Goal: Task Accomplishment & Management: Complete application form

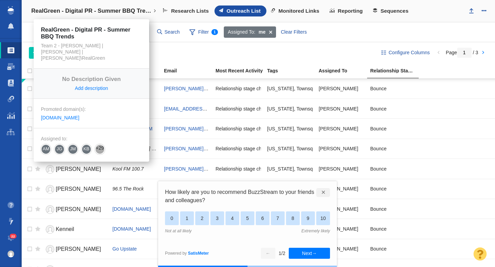
click at [128, 13] on h4 "RealGreen - Digital PR - Summer BBQ Trends" at bounding box center [91, 11] width 120 height 7
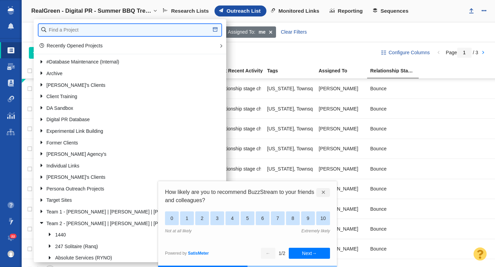
click at [81, 30] on input "text" at bounding box center [130, 30] width 183 height 12
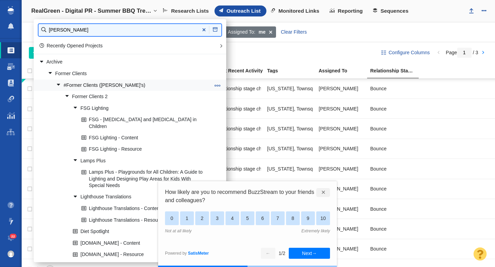
type input "[PERSON_NAME]"
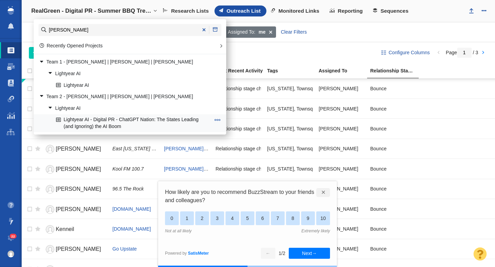
click at [124, 122] on link "Lightyear AI - Digital PR - ChatGPT Nation: The States Leading (and Ignoring) t…" at bounding box center [133, 123] width 158 height 17
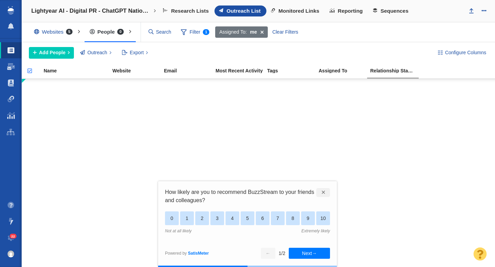
click at [263, 33] on span at bounding box center [262, 32] width 11 height 12
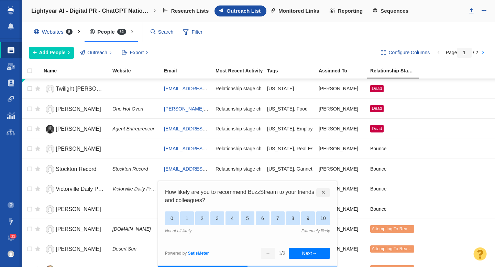
click at [322, 191] on div "✕" at bounding box center [323, 192] width 14 height 9
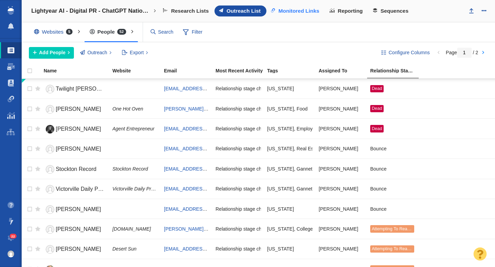
click at [309, 12] on span "Monitored Links" at bounding box center [298, 11] width 41 height 6
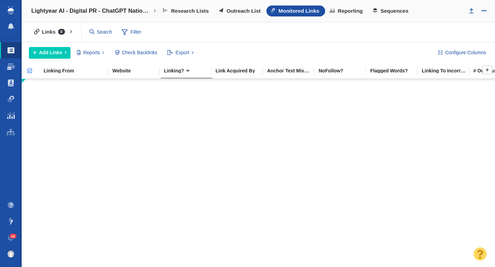
click at [29, 70] on input "checkbox" at bounding box center [27, 74] width 10 height 15
checkbox input "false"
click at [232, 14] on span "Outreach List" at bounding box center [244, 11] width 34 height 6
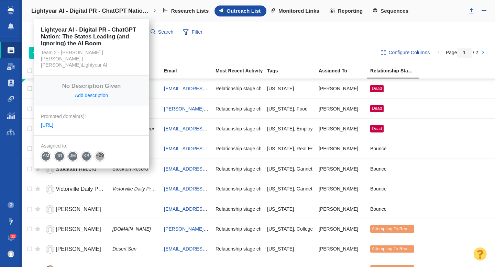
click at [97, 8] on h4 "Lightyear AI - Digital PR - ChatGPT Nation: The States Leading (and Ignoring) t…" at bounding box center [91, 11] width 120 height 7
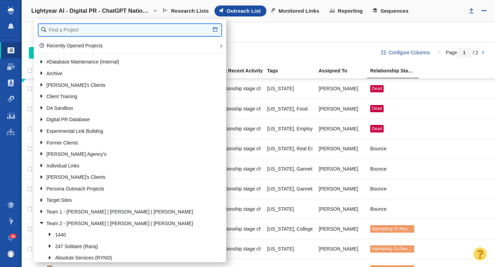
click at [65, 29] on input "text" at bounding box center [130, 30] width 183 height 12
type input "pv"
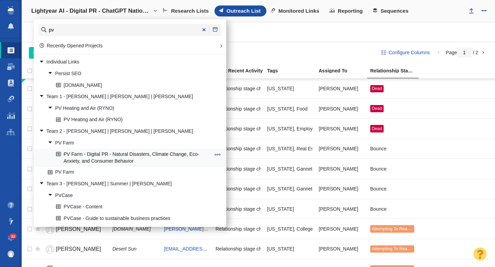
click at [113, 156] on link "PV Farm - Digital PR - Natural Disasters, Climate Change, Eco-Anxiety, and Cons…" at bounding box center [133, 157] width 158 height 17
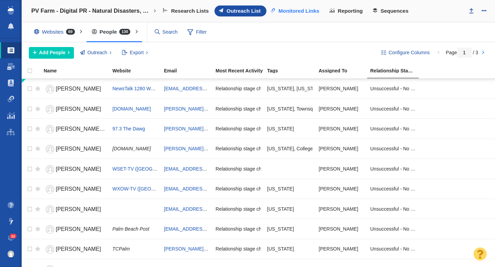
click at [301, 14] on span "Monitored Links" at bounding box center [298, 11] width 41 height 6
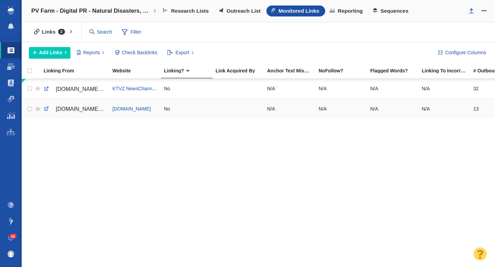
click at [77, 109] on span "[DOMAIN_NAME][URL]" at bounding box center [85, 109] width 58 height 6
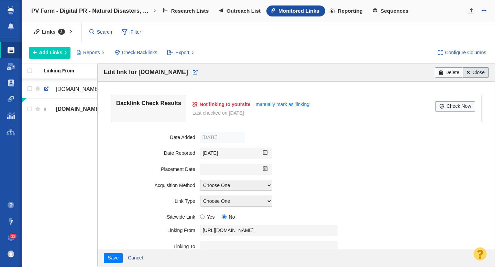
click at [473, 70] on link "Close" at bounding box center [476, 72] width 26 height 10
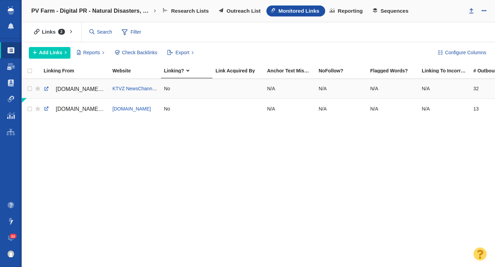
click at [89, 90] on span "[DOMAIN_NAME][URL]" at bounding box center [85, 89] width 58 height 6
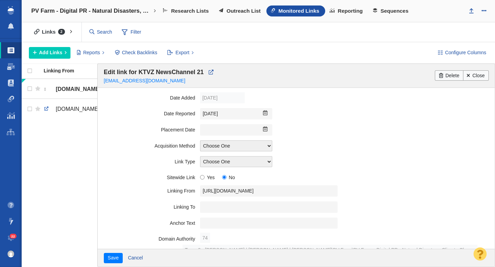
scroll to position [55, 0]
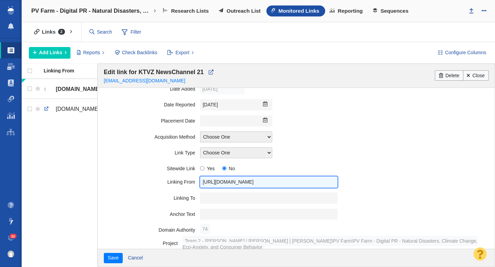
click at [235, 182] on input "[URL][DOMAIN_NAME]" at bounding box center [269, 182] width 138 height 11
click at [235, 182] on input "https://ktvz.com/stacker-science/2023/09/27/2023s-top-cities-that-are-safest-fr…" at bounding box center [269, 182] width 138 height 11
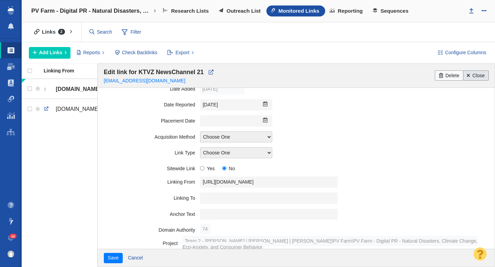
click at [472, 75] on link "Close" at bounding box center [476, 75] width 26 height 10
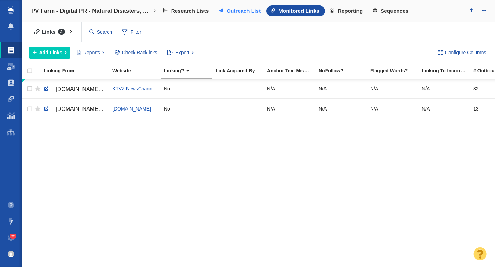
click at [230, 14] on span "Outreach List" at bounding box center [244, 11] width 34 height 6
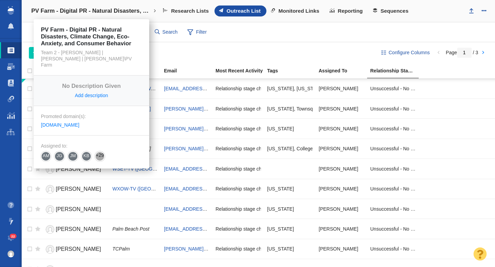
click at [118, 11] on h4 "PV Farm - Digital PR - Natural Disasters, Climate Change, Eco-Anxiety, and Cons…" at bounding box center [91, 11] width 120 height 7
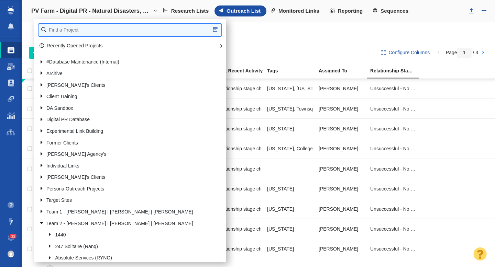
click at [95, 32] on input "text" at bounding box center [130, 30] width 183 height 12
type input "lightyear"
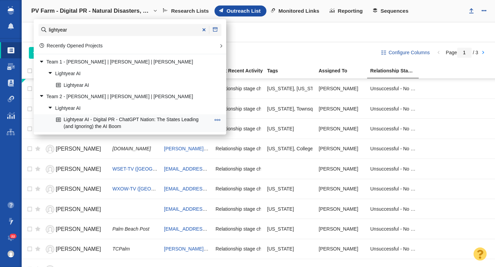
click at [117, 122] on link "Lightyear AI - Digital PR - ChatGPT Nation: The States Leading (and Ignoring) t…" at bounding box center [133, 123] width 158 height 17
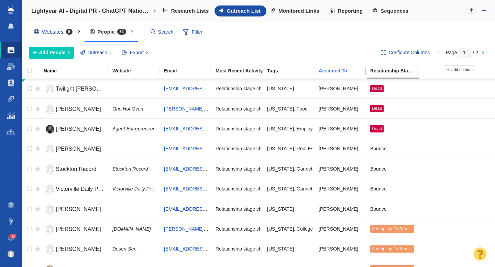
click at [329, 71] on div "Assigned To" at bounding box center [344, 70] width 51 height 5
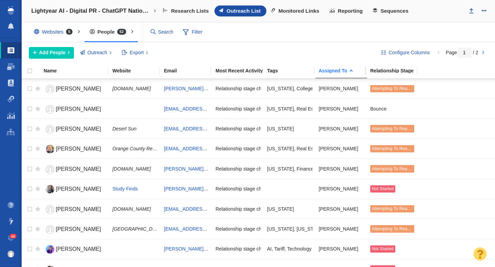
click at [329, 71] on div "Assigned To" at bounding box center [344, 70] width 51 height 5
click at [195, 31] on span "Filter" at bounding box center [193, 32] width 28 height 13
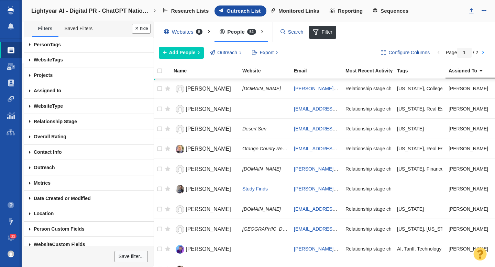
click at [29, 90] on span at bounding box center [29, 90] width 11 height 15
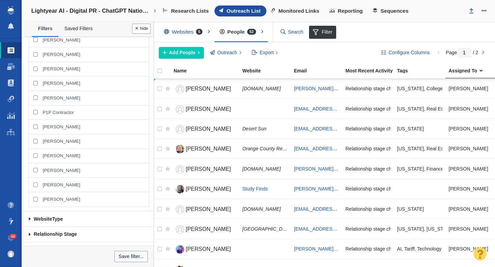
scroll to position [400, 0]
click at [67, 157] on span "[PERSON_NAME]" at bounding box center [61, 156] width 37 height 6
click at [38, 157] on input "[PERSON_NAME]" at bounding box center [35, 156] width 4 height 4
checkbox input "true"
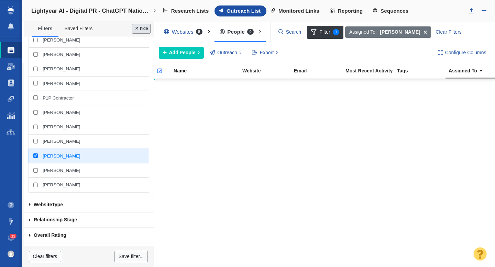
click at [141, 33] on button "Done" at bounding box center [141, 29] width 19 height 10
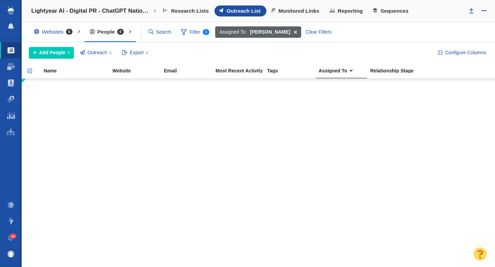
click at [293, 32] on span at bounding box center [295, 32] width 11 height 12
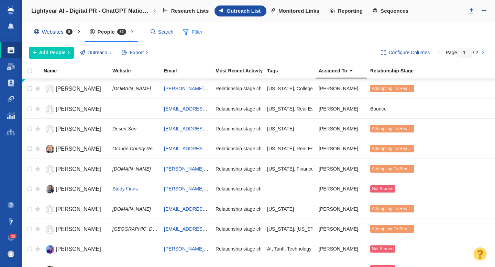
click at [192, 33] on span "Filter" at bounding box center [193, 32] width 28 height 13
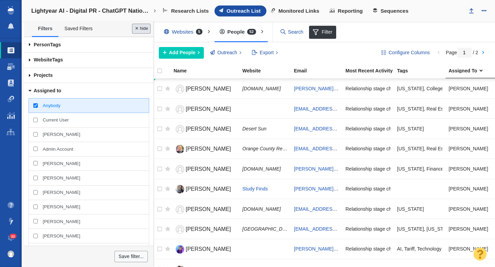
click at [137, 30] on button "Done" at bounding box center [141, 29] width 19 height 10
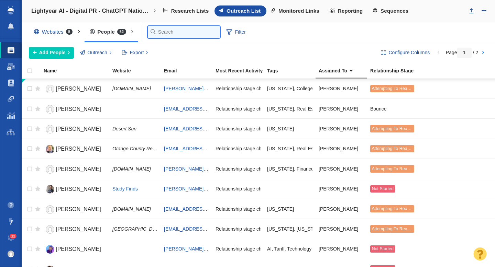
click at [161, 36] on input "text" at bounding box center [184, 32] width 72 height 12
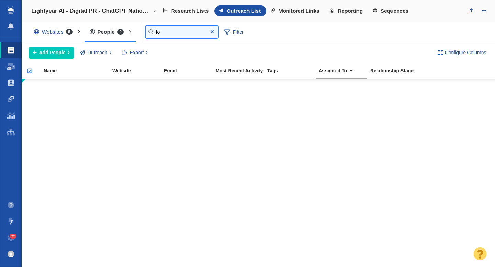
type input "f"
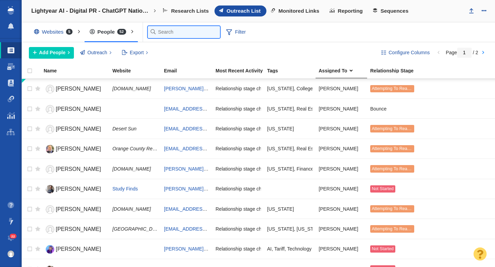
click at [172, 33] on input "text" at bounding box center [184, 32] width 72 height 12
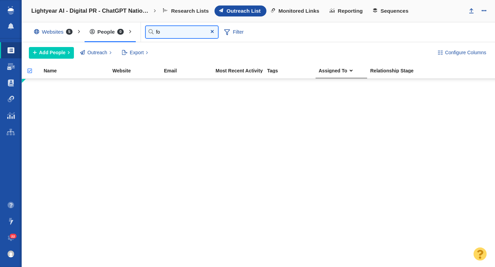
type input "f"
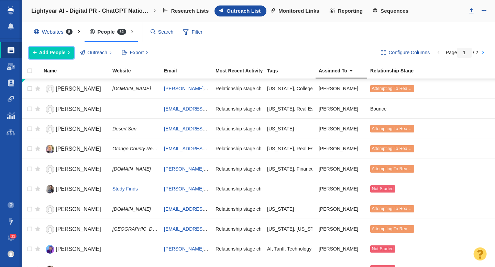
click at [62, 52] on span "Add People" at bounding box center [52, 52] width 26 height 7
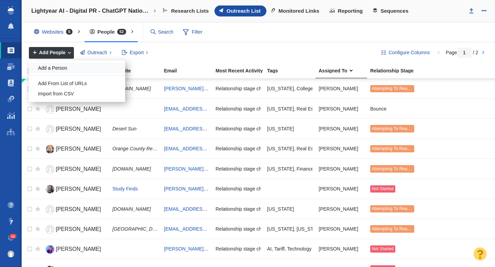
click at [58, 68] on div "Add a Person" at bounding box center [77, 68] width 96 height 11
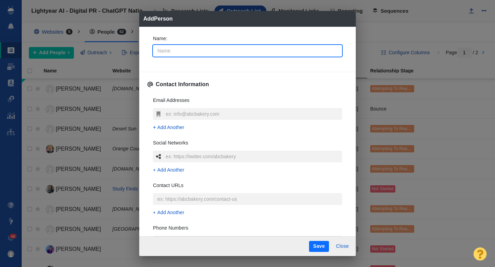
type input "C"
type textarea "x"
type input "Ch"
type textarea "x"
type input "Cha"
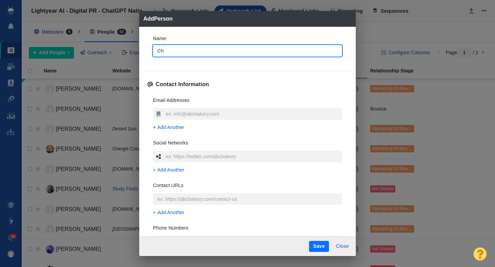
type textarea "x"
type input "Charl"
type textarea "x"
type input "Charli"
type textarea "x"
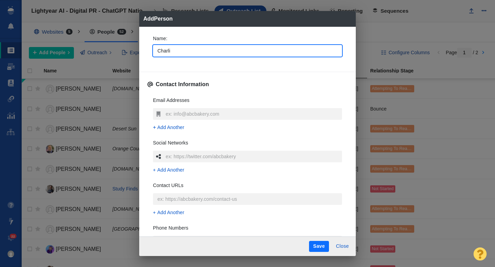
type input "[PERSON_NAME]"
type textarea "x"
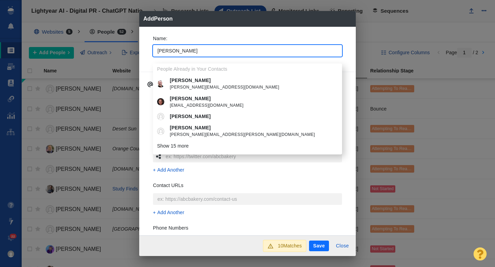
type input "[PERSON_NAME]"
type textarea "x"
click at [147, 46] on div "Name : Charlie People Already in Your Contacts Charlie charlie@mogermedia.com C…" at bounding box center [247, 48] width 200 height 37
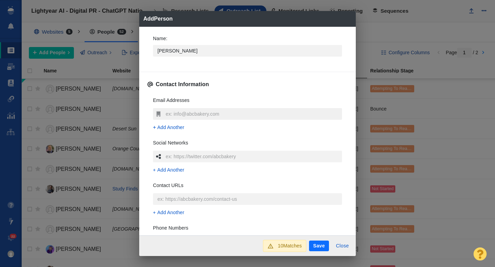
click at [174, 112] on input "text" at bounding box center [253, 114] width 178 height 12
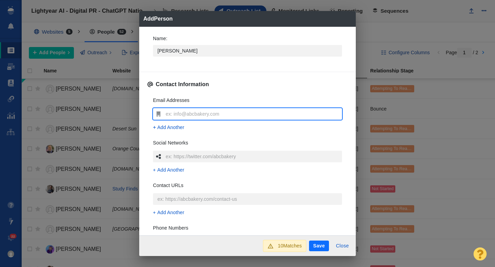
type input "[EMAIL_ADDRESS][DOMAIN_NAME]"
type textarea "x"
type input "[EMAIL_ADDRESS][DOMAIN_NAME]"
click at [145, 102] on div "Name : Charlie Contact Information Email Addresses cdfink@gmail.com Add Another…" at bounding box center [247, 131] width 217 height 209
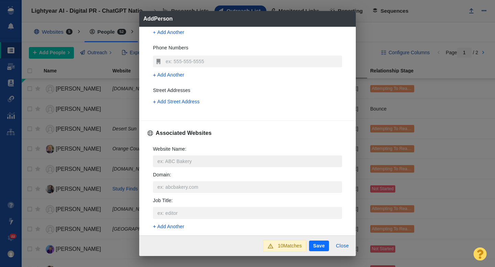
scroll to position [182, 0]
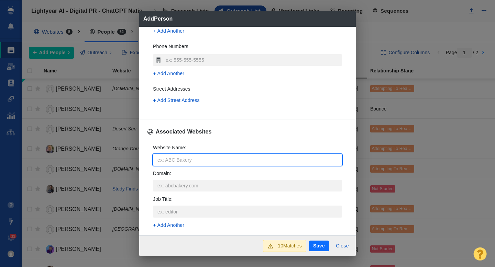
click at [169, 161] on input "Website Name :" at bounding box center [247, 160] width 189 height 12
type input "f"
type textarea "x"
type input "fo"
type textarea "x"
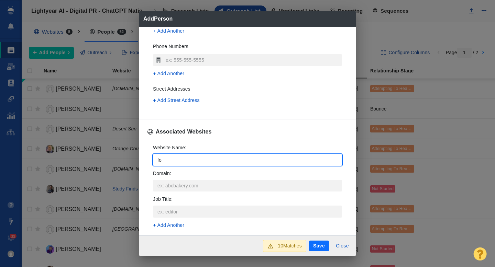
type input "for"
type textarea "x"
type input "forb"
type textarea "x"
type input "forbe"
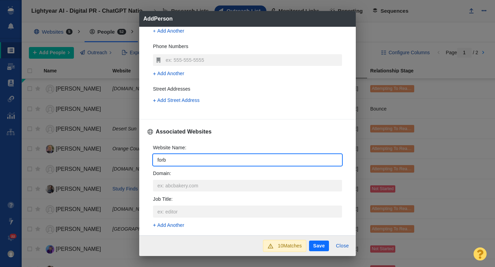
type textarea "x"
type input "forbes"
type textarea "x"
type input "forbes."
type textarea "x"
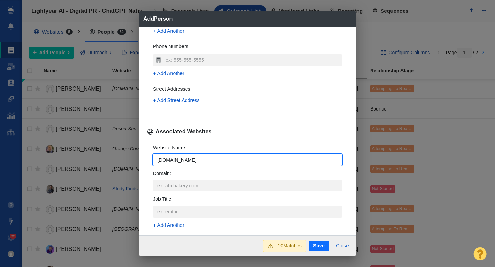
type input "forbes.com"
type textarea "x"
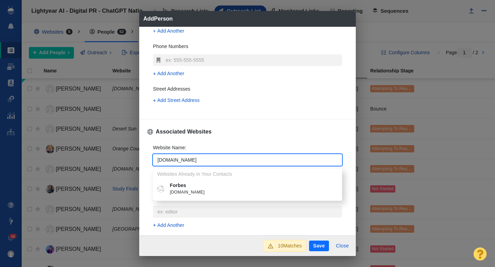
type input "forbes.com"
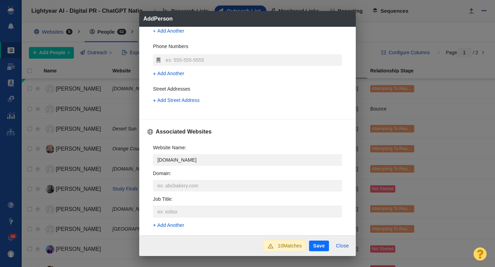
click at [183, 184] on p "Forbes" at bounding box center [252, 185] width 165 height 7
type textarea "x"
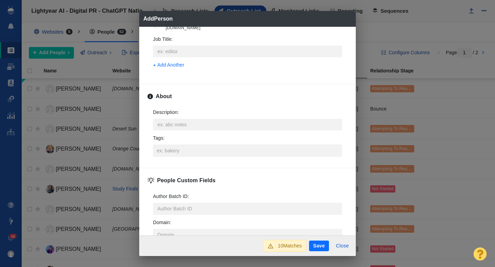
scroll to position [320, 0]
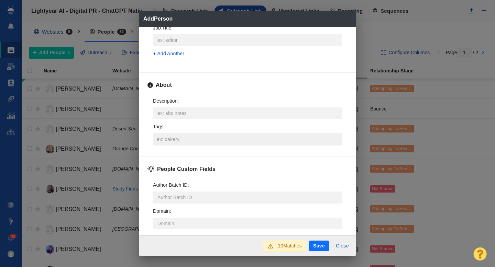
click at [171, 141] on input "Tags :" at bounding box center [247, 139] width 185 height 12
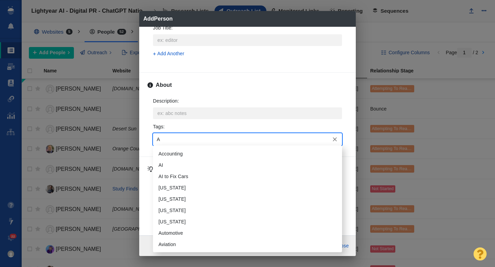
type input "AI"
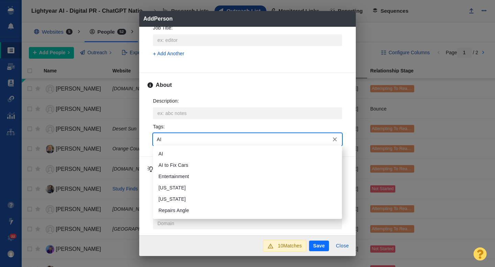
click at [166, 154] on li "AI" at bounding box center [247, 154] width 189 height 11
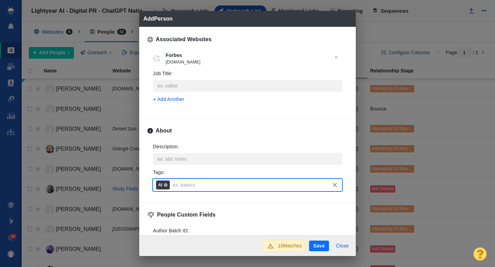
scroll to position [276, 0]
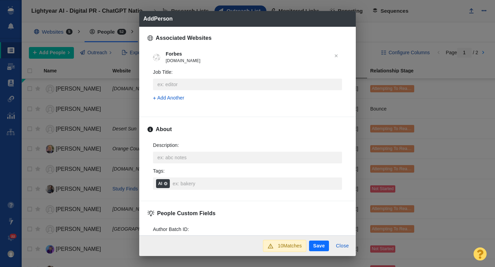
click at [318, 245] on button "Save" at bounding box center [319, 246] width 20 height 11
type textarea "x"
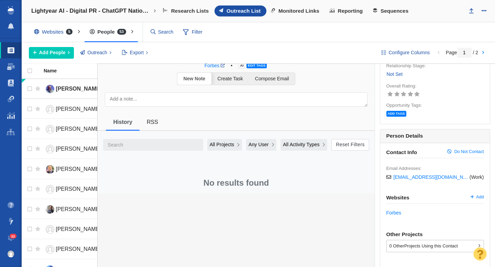
scroll to position [0, 0]
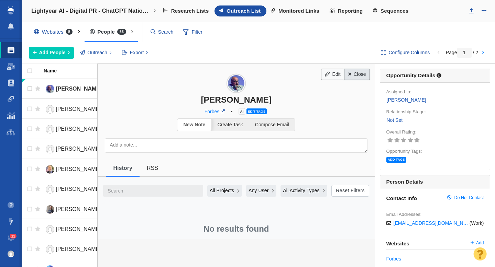
click at [358, 74] on link "Close" at bounding box center [357, 75] width 26 height 12
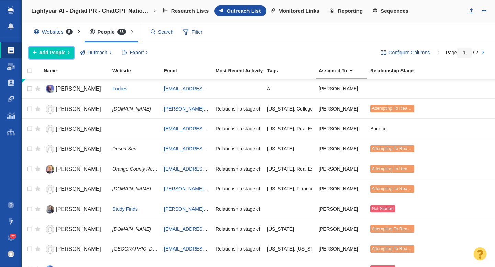
click at [63, 56] on span "Add People" at bounding box center [52, 52] width 26 height 7
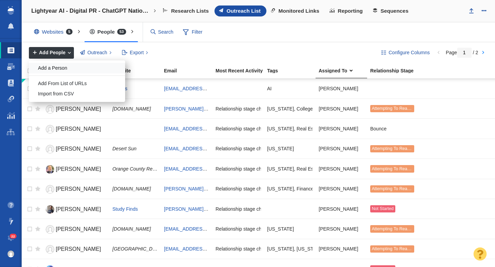
click at [61, 70] on div "Add a Person" at bounding box center [77, 68] width 96 height 11
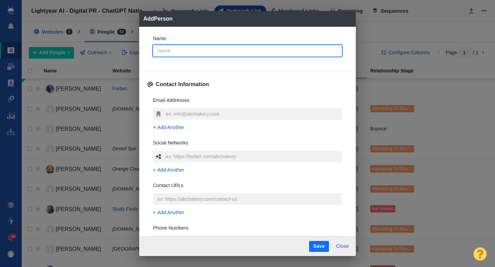
type input "F"
type textarea "x"
type input "Fa"
type textarea "x"
type input "Fai"
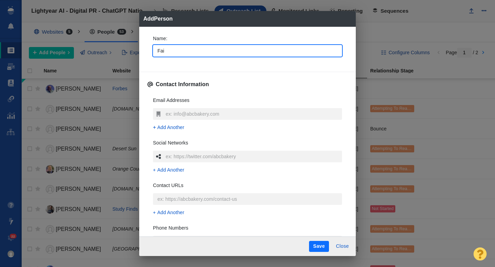
type textarea "x"
type input "Fais"
type textarea "x"
type input "Faisa"
type textarea "x"
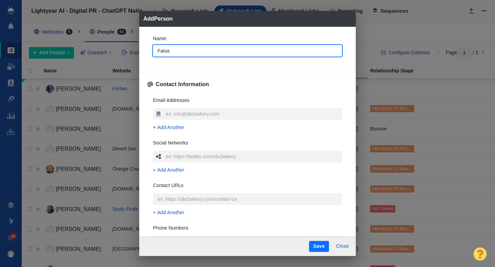
type input "Faisal"
type textarea "x"
type input "Faisal"
type textarea "x"
click at [148, 48] on div "Name : Faisal" at bounding box center [247, 48] width 200 height 37
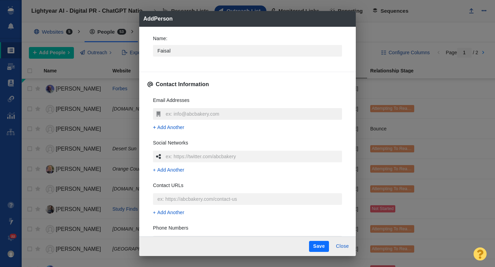
click at [170, 111] on input "text" at bounding box center [253, 114] width 178 height 12
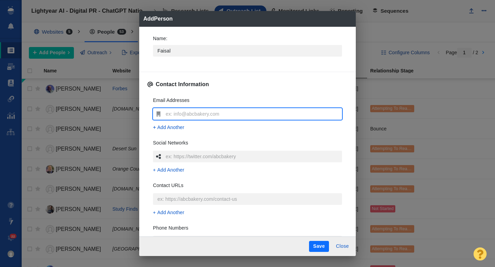
type input "[EMAIL_ADDRESS][DOMAIN_NAME]"
type textarea "x"
click at [147, 103] on div "Email Addresses khanfk@gmail.com Add Another Social Networks Add Another Contac…" at bounding box center [247, 193] width 200 height 205
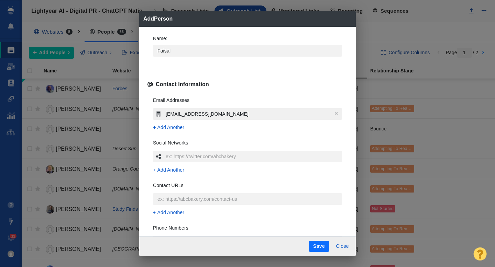
click at [212, 115] on input "[EMAIL_ADDRESS][DOMAIN_NAME]" at bounding box center [253, 114] width 178 height 12
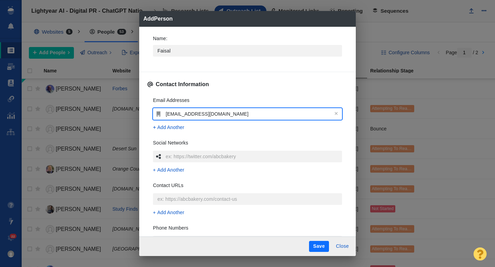
type input "[EMAIL_ADDRESS][DOMAIN_NAME]"
type textarea "x"
type input "[EMAIL_ADDRESS][DOMAIN_NAME]"
click at [142, 105] on div "Name : Faisal Contact Information Email Addresses khanfk@gmail.com Add Another …" at bounding box center [247, 132] width 217 height 210
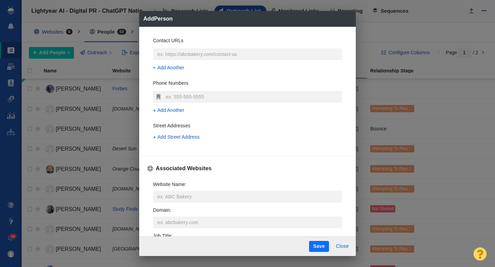
scroll to position [153, 0]
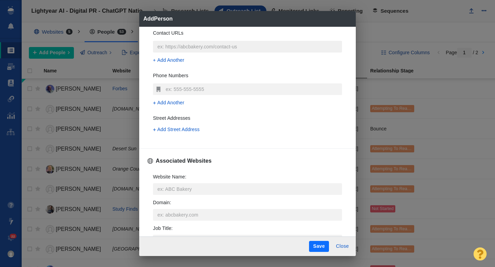
click at [180, 44] on input "text" at bounding box center [247, 47] width 189 height 12
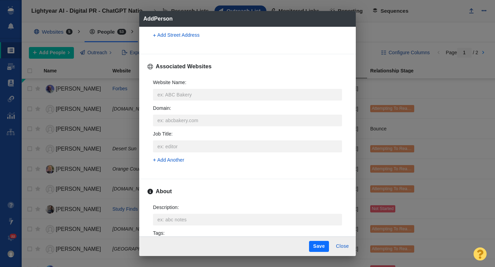
scroll to position [282, 0]
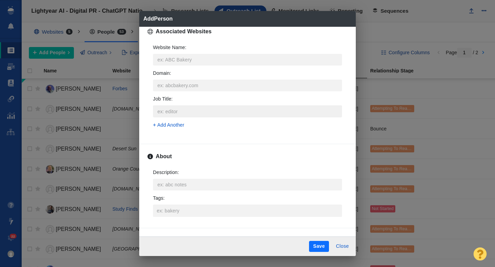
type input "https://khanfk.medium.com/"
click at [168, 113] on input "Job Title :" at bounding box center [247, 112] width 189 height 12
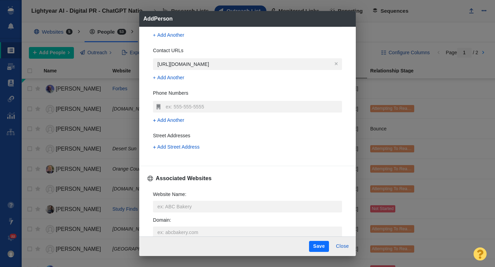
scroll to position [125, 0]
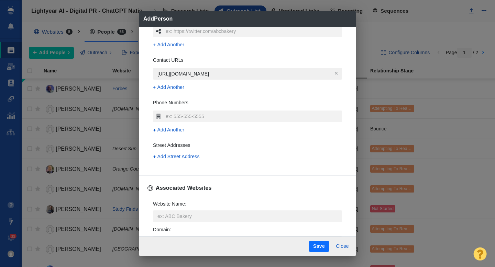
type textarea "x"
click at [180, 76] on input "https://khanfk.medium.com/" at bounding box center [247, 74] width 189 height 12
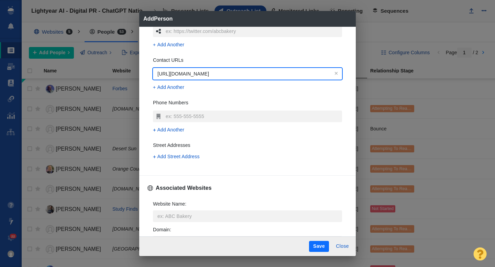
click at [180, 76] on input "https://khanfk.medium.com/" at bounding box center [247, 74] width 189 height 12
click at [146, 89] on div "Name : Faisal Contact Information Email Addresses khanfk@gmail.com Add Another …" at bounding box center [247, 132] width 217 height 210
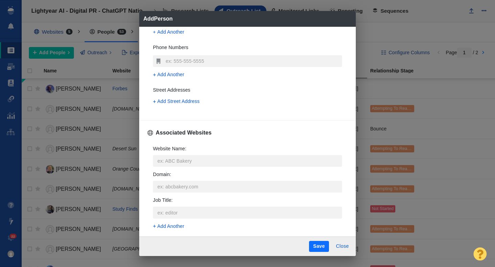
scroll to position [184, 0]
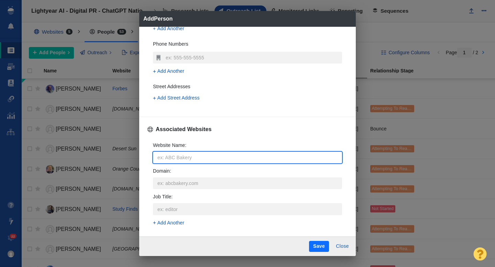
click at [168, 154] on input "Website Name :" at bounding box center [247, 158] width 189 height 12
type input "https://khanfk.medium.com/"
type textarea "x"
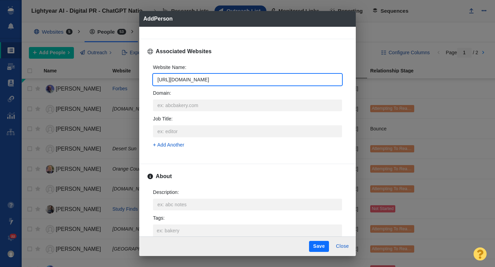
scroll to position [287, 0]
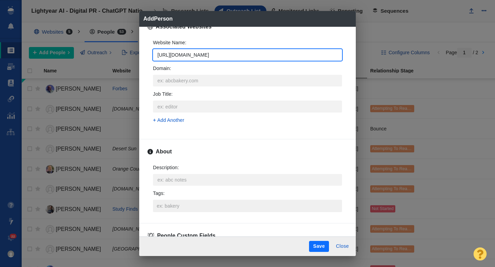
type input "https://khanfk.medium.com/"
click at [178, 209] on input "Tags :" at bounding box center [247, 206] width 185 height 12
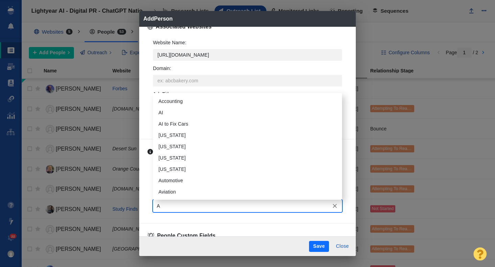
type input "AI"
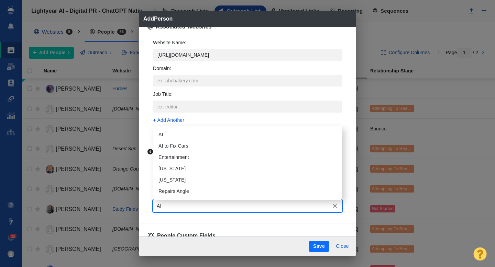
click at [167, 138] on li "AI" at bounding box center [247, 134] width 189 height 11
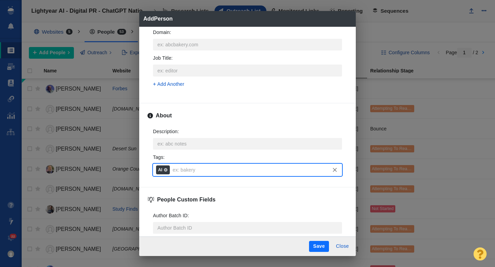
scroll to position [372, 0]
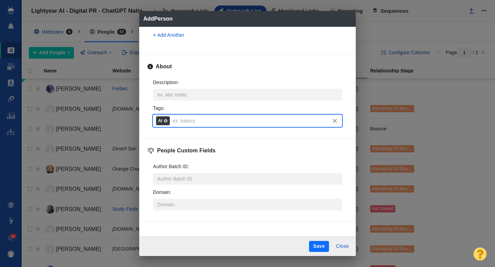
click at [322, 248] on button "Save" at bounding box center [319, 246] width 20 height 11
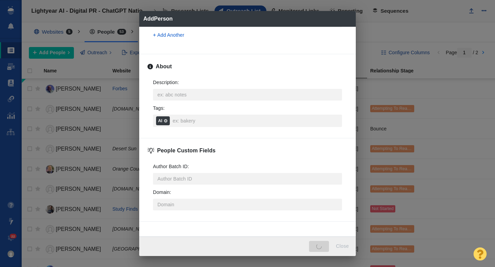
type textarea "x"
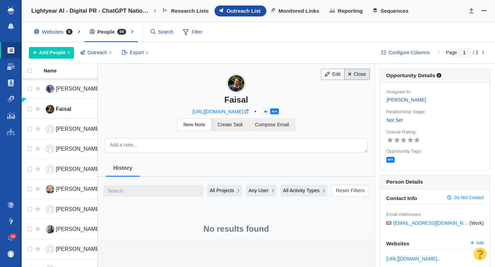
click at [361, 75] on link "Close" at bounding box center [357, 75] width 26 height 12
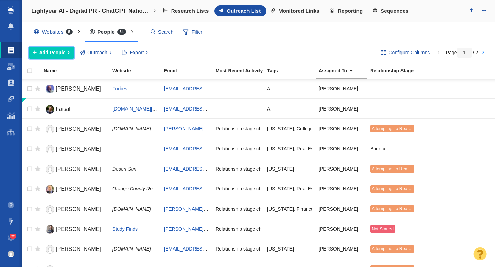
click at [66, 49] on button "Add People" at bounding box center [51, 53] width 45 height 12
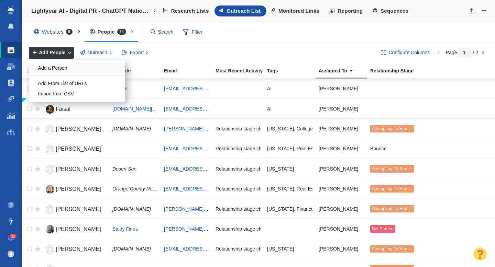
click at [55, 69] on div "Add a Person" at bounding box center [77, 68] width 96 height 11
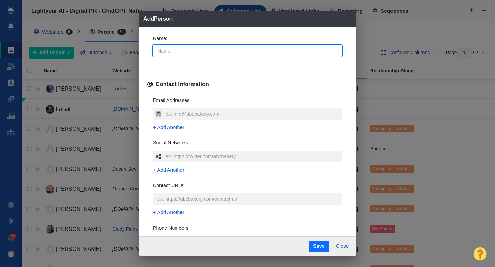
type input "J"
type textarea "x"
type input "Ja"
type textarea "x"
type input "Jam"
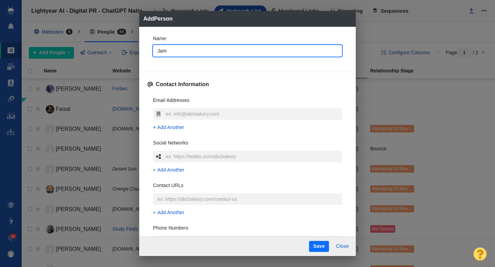
type textarea "x"
type input "Jami"
type textarea "x"
type input "[PERSON_NAME]"
type textarea "x"
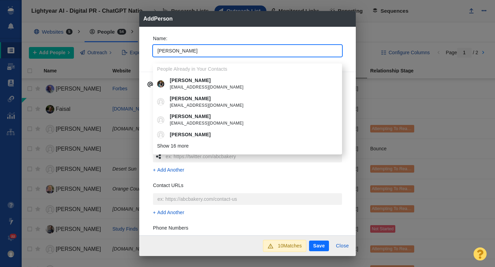
type input "[PERSON_NAME]"
type textarea "x"
click at [145, 55] on div "Name : Jamie People Already in Your Contacts Jamie jamiedjohansen@gmail.com Jam…" at bounding box center [247, 131] width 217 height 209
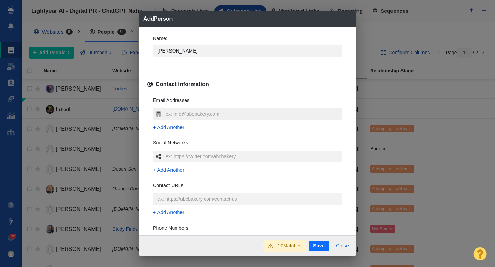
click at [172, 114] on input "text" at bounding box center [253, 114] width 178 height 12
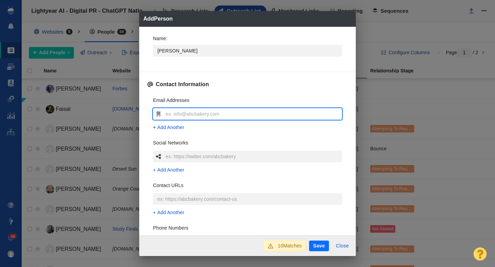
type input "[PERSON_NAME][EMAIL_ADDRESS][PERSON_NAME][DOMAIN_NAME]"
type textarea "x"
type input "[PERSON_NAME][EMAIL_ADDRESS][PERSON_NAME][DOMAIN_NAME]"
click at [148, 111] on div "Email Addresses jamie.richards@futurenet.com Add Another Social Networks Add An…" at bounding box center [247, 193] width 200 height 205
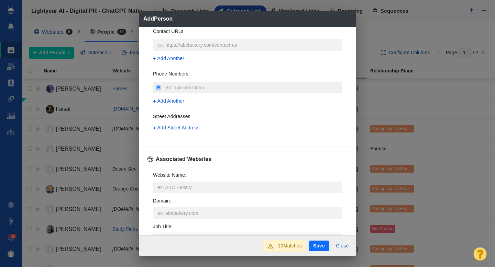
scroll to position [186, 0]
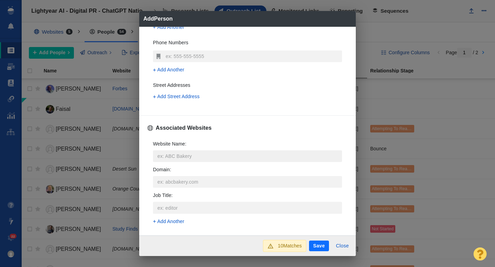
click at [175, 156] on input "Website Name :" at bounding box center [247, 157] width 189 height 12
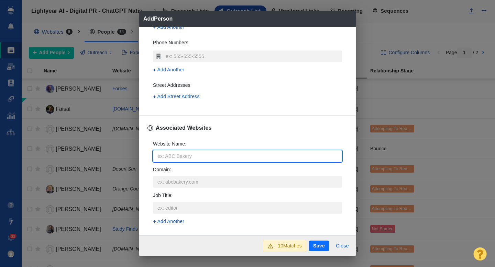
type input "t"
type textarea "x"
type input "te"
type textarea "x"
type input "tec"
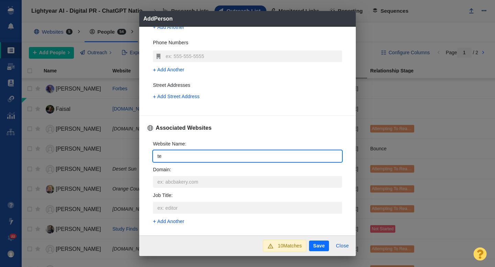
type textarea "x"
type input "tech"
type textarea "x"
type input "techr"
type textarea "x"
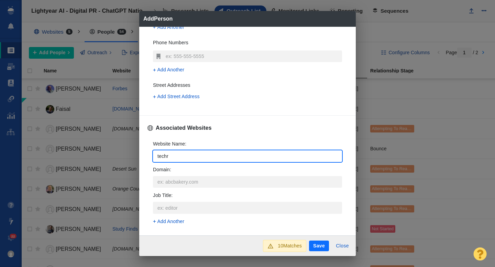
type input "techra"
type textarea "x"
type input "techrad"
type textarea "x"
type input "techrada"
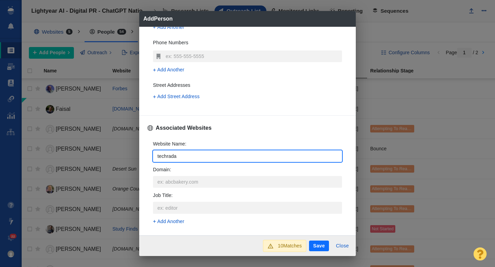
type textarea "x"
type input "techradar"
type textarea "x"
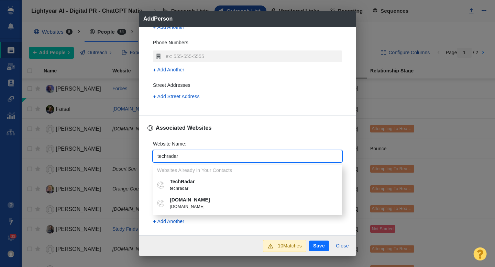
type input "techradar"
click at [193, 184] on p "TechRadar" at bounding box center [252, 181] width 165 height 7
type textarea "x"
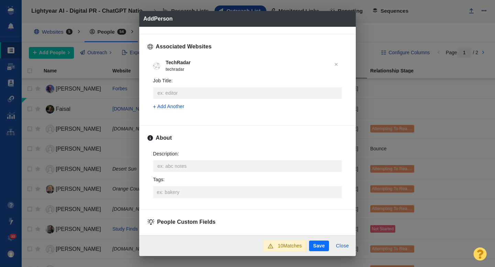
scroll to position [282, 0]
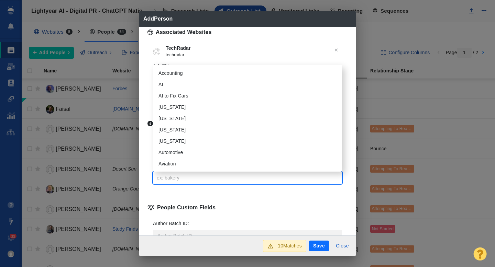
click at [176, 178] on input "Tags :" at bounding box center [247, 178] width 185 height 12
type input "AI"
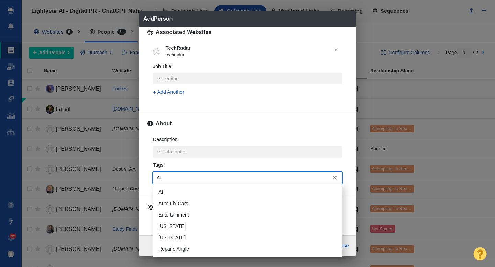
click at [177, 192] on li "AI" at bounding box center [247, 192] width 189 height 11
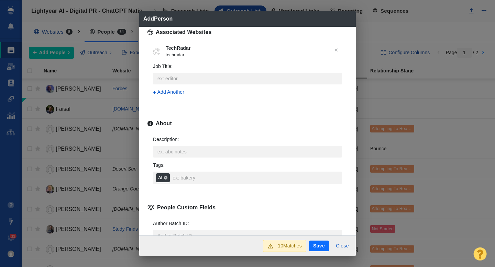
click at [315, 246] on button "Save" at bounding box center [319, 246] width 20 height 11
type textarea "x"
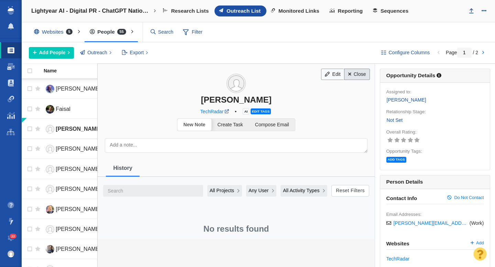
click at [353, 74] on link "Close" at bounding box center [357, 75] width 26 height 12
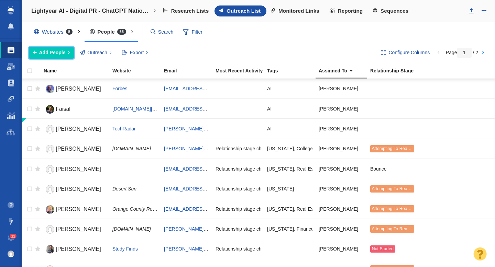
click at [59, 55] on span "Add People" at bounding box center [52, 52] width 26 height 7
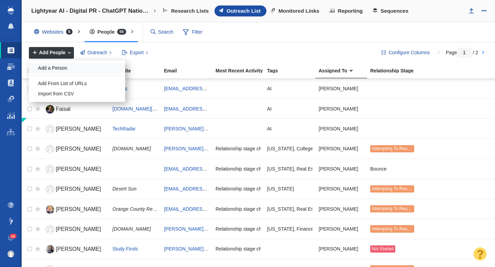
click at [58, 68] on div "Add a Person" at bounding box center [77, 68] width 96 height 11
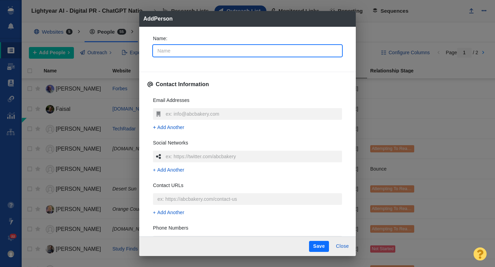
type input "A"
type textarea "x"
type input "Al"
type textarea "x"
type input "Alm"
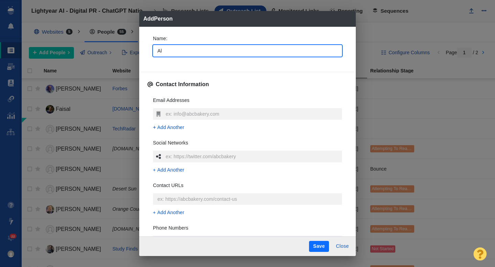
type textarea "x"
type input "Almh"
type textarea "x"
type input "Almha"
type textarea "x"
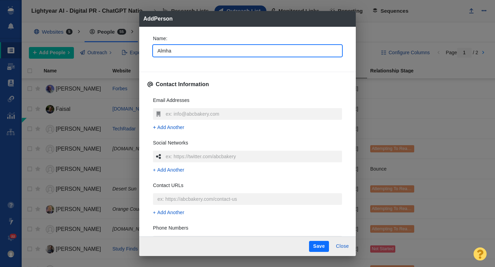
type input "Almha"
type textarea "x"
click at [144, 56] on div "Name : Almha Contact Information Email Addresses Add Another Social Networks Ad…" at bounding box center [247, 132] width 217 height 210
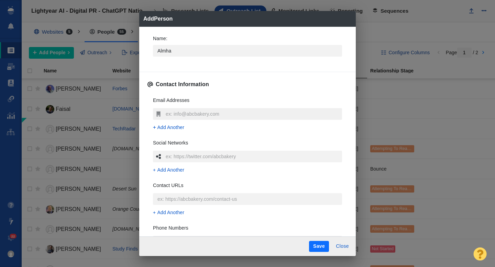
click at [170, 113] on input "text" at bounding box center [253, 114] width 178 height 12
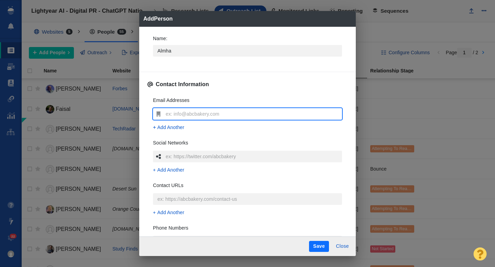
type input "[EMAIL_ADDRESS][PERSON_NAME][DOMAIN_NAME]"
type textarea "x"
type input "[EMAIL_ADDRESS][PERSON_NAME][DOMAIN_NAME]"
click at [147, 120] on div "Email Addresses almha.murphy@reachplc.com Add Another Social Networks Add Anoth…" at bounding box center [247, 193] width 200 height 205
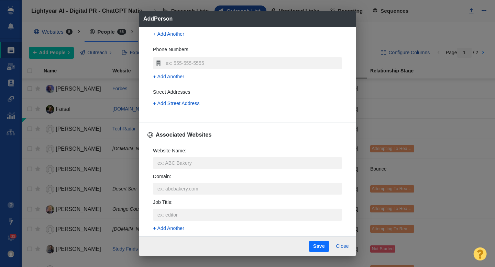
scroll to position [191, 0]
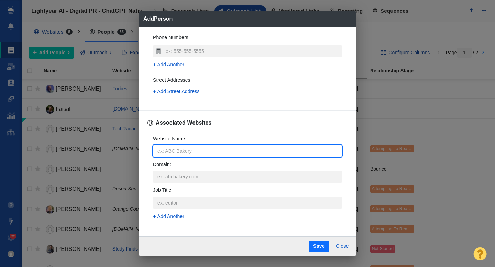
click at [169, 152] on input "Website Name :" at bounding box center [247, 151] width 189 height 12
type input "m"
type textarea "x"
type input "mi"
type textarea "x"
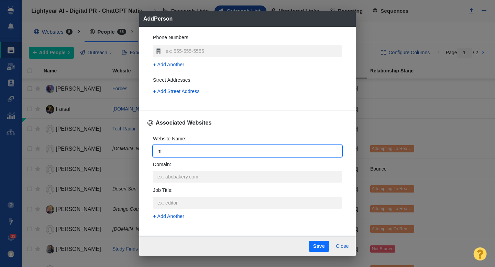
type input "mir"
type textarea "x"
type input "mirr"
type textarea "x"
type input "mirro"
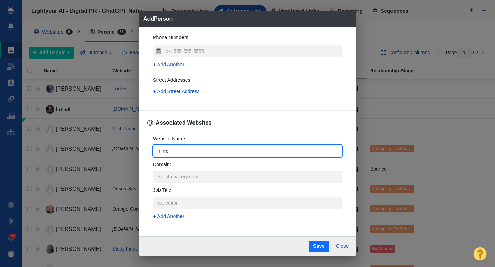
type textarea "x"
type input "mirror"
type textarea "x"
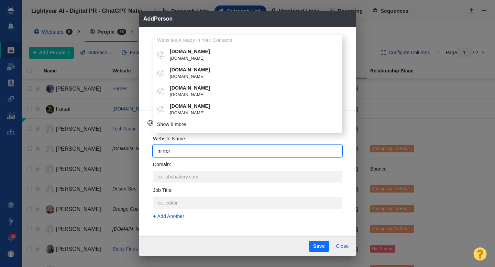
type input "mirror."
type textarea "x"
type input "mirror.co"
type textarea "x"
type input "mirror.co."
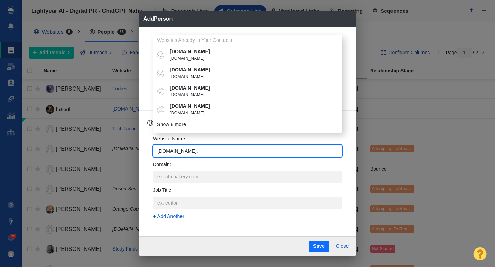
type textarea "x"
type input "mirror.co.j"
type textarea "x"
type input "mirror.co.jk"
type textarea "x"
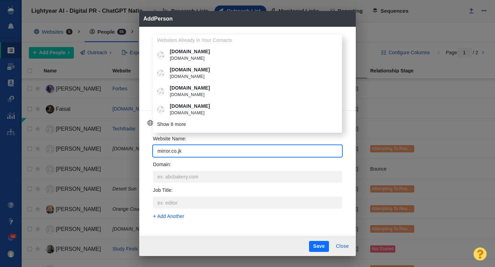
type input "mirror.co.j"
type textarea "x"
type input "mirror.co."
type textarea "x"
type input "mirror.co.u"
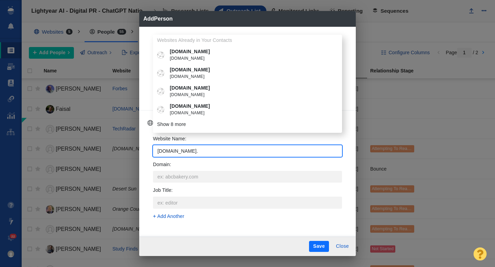
type textarea "x"
type input "[DOMAIN_NAME]"
type textarea "x"
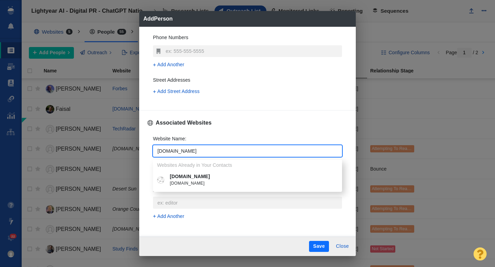
type input "[DOMAIN_NAME]"
click at [182, 173] on li "mirror.co.uk mirror.co.uk" at bounding box center [247, 180] width 189 height 18
type textarea "x"
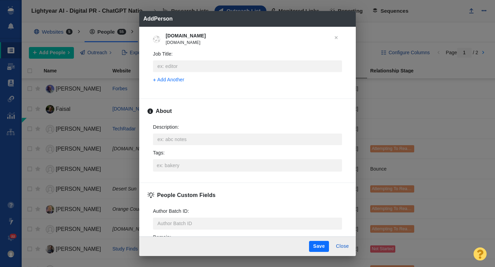
scroll to position [305, 0]
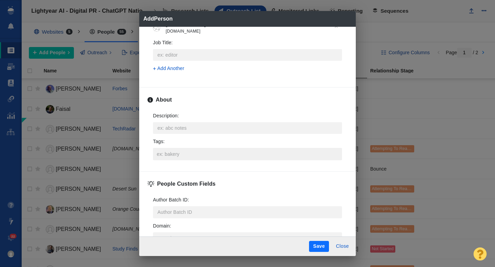
click at [167, 158] on input "Tags :" at bounding box center [247, 154] width 185 height 12
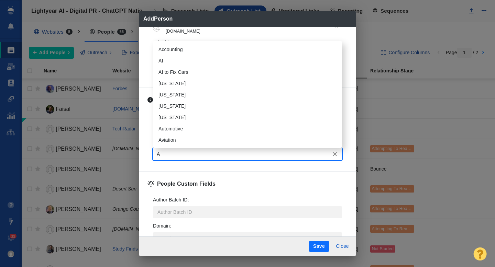
type input "AI"
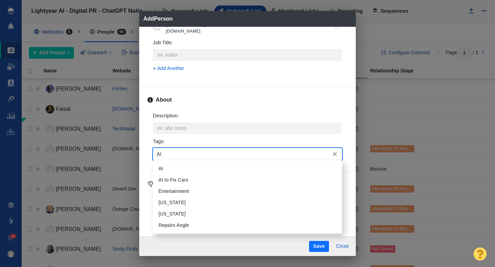
click at [169, 170] on li "AI" at bounding box center [247, 168] width 189 height 11
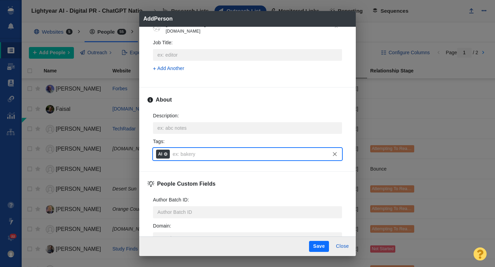
click at [313, 243] on button "Save" at bounding box center [319, 246] width 20 height 11
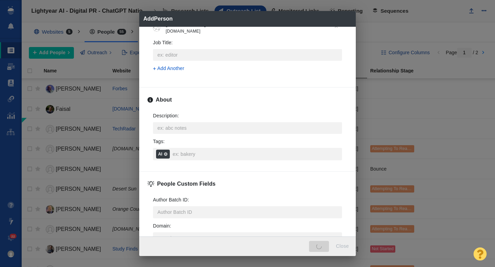
type textarea "x"
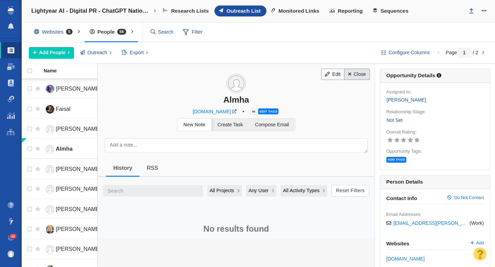
click at [358, 75] on link "Close" at bounding box center [357, 75] width 26 height 12
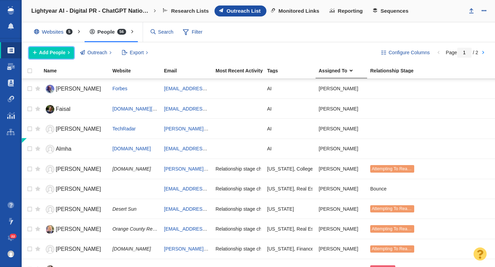
click at [59, 53] on span "Add People" at bounding box center [52, 52] width 26 height 7
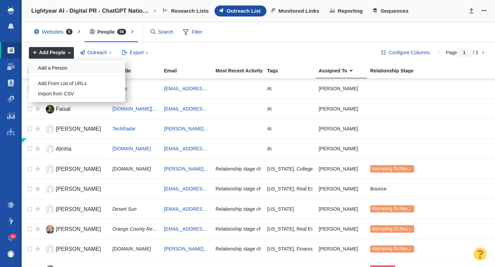
click at [58, 72] on div "Add a Person" at bounding box center [77, 68] width 96 height 11
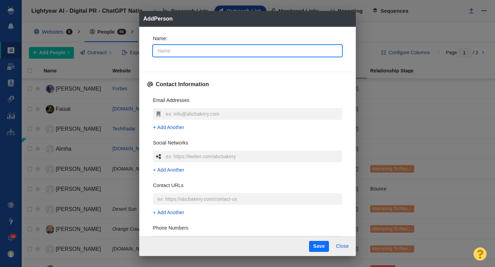
type input "I"
type textarea "x"
type input "Is"
type textarea "x"
type input "Isa"
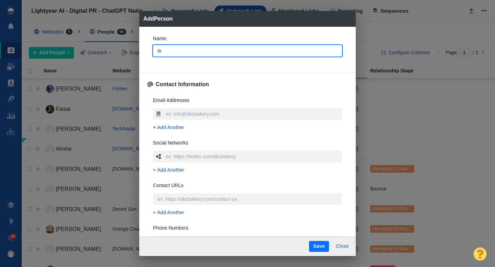
type textarea "x"
type input "Isaa"
type textarea "x"
type input "[PERSON_NAME]"
type textarea "x"
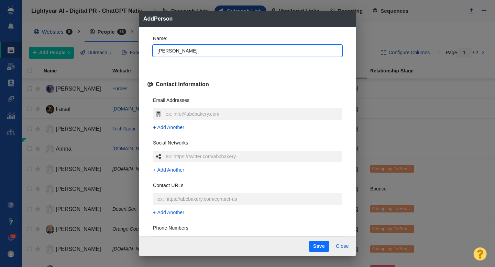
type input "[PERSON_NAME]"
type textarea "x"
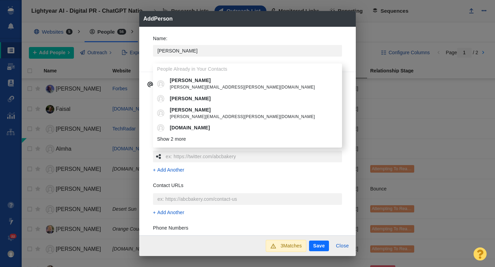
click at [145, 102] on div "Name : Isaac People Already in Your Contacts Isaac Avilucea isaac.avilucea@axio…" at bounding box center [247, 131] width 217 height 209
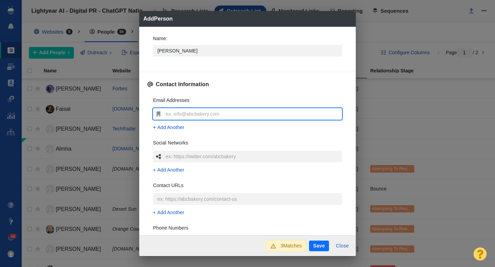
click at [177, 115] on input "text" at bounding box center [253, 114] width 178 height 12
type input "[EMAIL_ADDRESS][DOMAIN_NAME]"
type textarea "x"
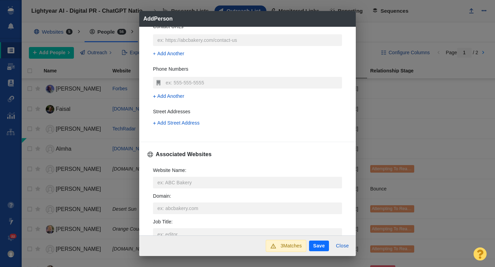
scroll to position [173, 0]
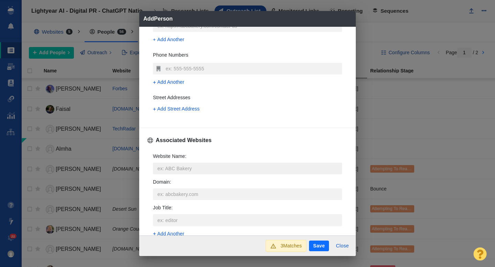
type input "[EMAIL_ADDRESS][DOMAIN_NAME]"
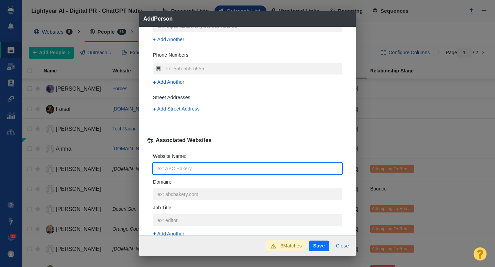
click at [183, 166] on input "Website Name :" at bounding box center [247, 169] width 189 height 12
type input "a"
type textarea "x"
type input "ai"
type textarea "x"
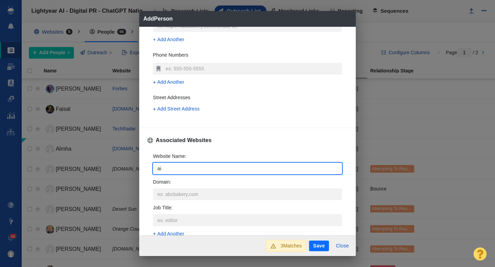
type input "aie"
type textarea "x"
type input "aier"
type textarea "x"
type input "aier."
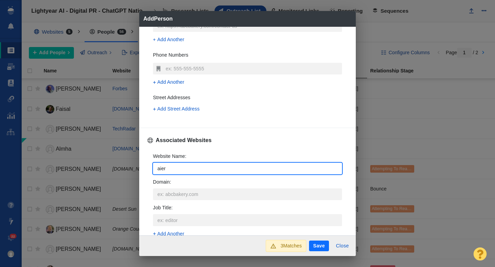
type textarea "x"
type input "aier.c"
type textarea "x"
type input "aier.co"
type textarea "x"
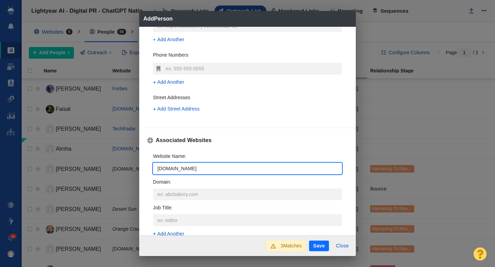
type input "[DOMAIN_NAME]"
type textarea "x"
type input "[DOMAIN_NAME]"
click at [145, 162] on div "Name : Isaac Contact Information Email Addresses isaacwillour@gmail.com Add Ano…" at bounding box center [247, 131] width 217 height 209
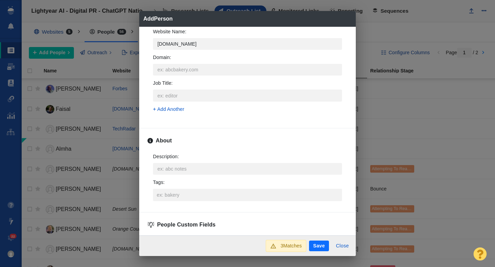
scroll to position [299, 0]
click at [169, 190] on input "Tags :" at bounding box center [247, 194] width 185 height 12
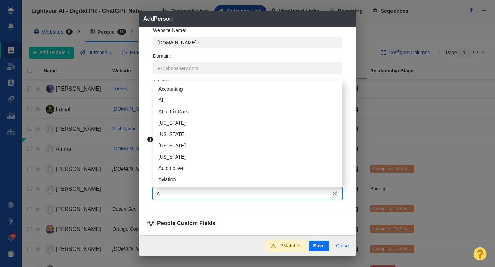
type input "AI"
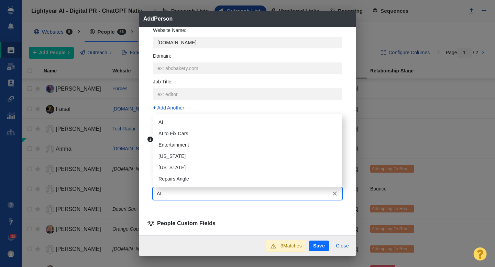
click at [167, 123] on li "AI" at bounding box center [247, 122] width 189 height 11
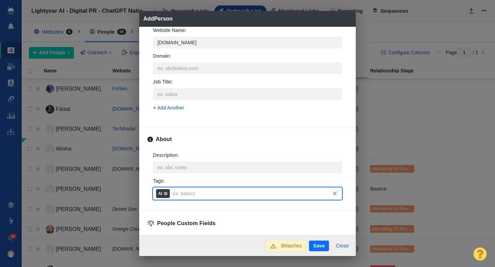
click at [324, 248] on button "Save" at bounding box center [319, 246] width 20 height 11
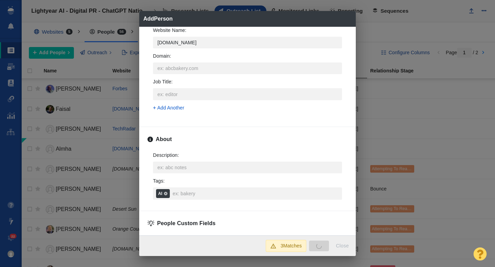
type textarea "x"
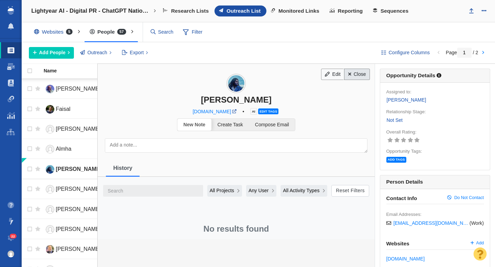
click at [358, 72] on link "Close" at bounding box center [357, 75] width 26 height 12
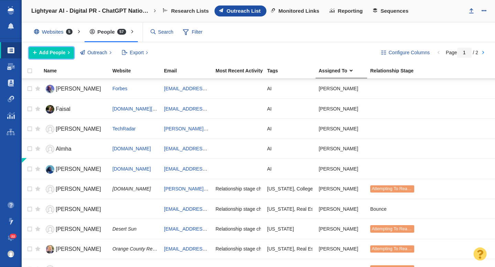
click at [47, 53] on span "Add People" at bounding box center [52, 52] width 26 height 7
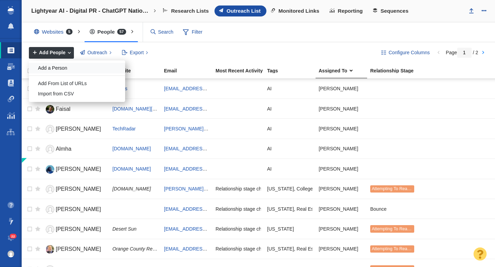
click at [57, 69] on div "Add a Person" at bounding box center [77, 68] width 96 height 11
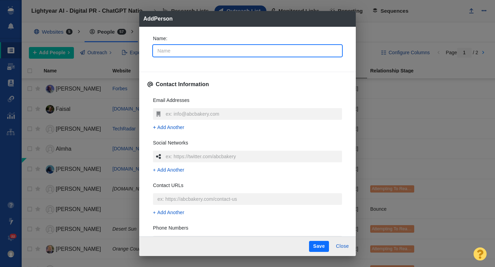
type input "S"
type textarea "x"
type input "St"
type textarea "x"
type input "Sta"
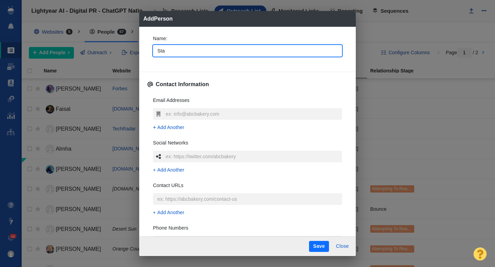
type textarea "x"
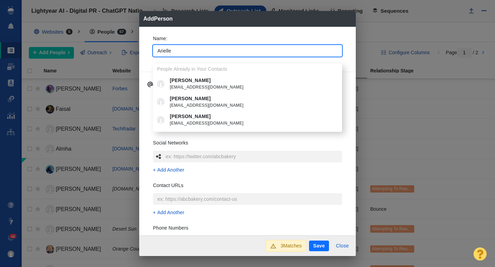
click at [145, 52] on div "Name : Arielle People Already in Your Contacts Arielle Brown abrow294@uthsc.edu…" at bounding box center [247, 131] width 217 height 209
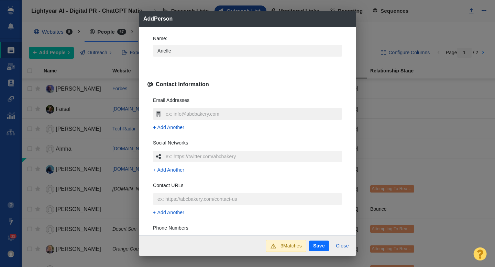
click at [177, 113] on input "text" at bounding box center [253, 114] width 178 height 12
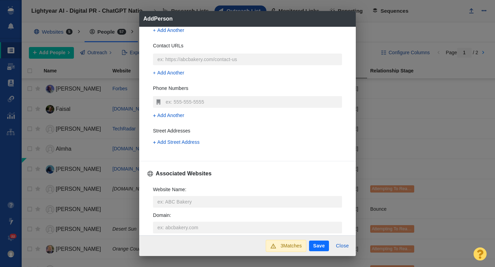
scroll to position [150, 0]
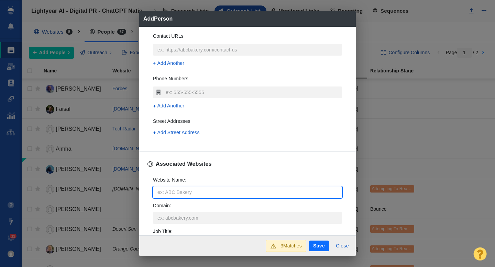
click at [165, 194] on input "Website Name :" at bounding box center [247, 193] width 189 height 12
click at [146, 180] on div "Name : Arielle Contact Information Email Addresses arielleyasmindomb@gmail.com …" at bounding box center [247, 131] width 217 height 209
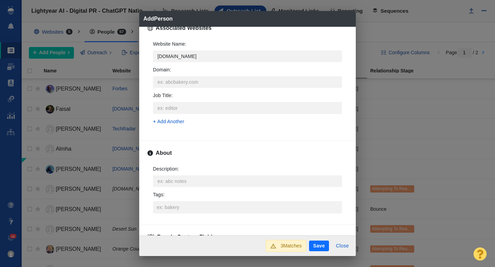
scroll to position [294, 0]
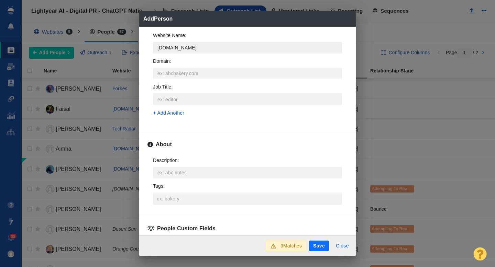
click at [199, 48] on input "[DOMAIN_NAME]" at bounding box center [247, 48] width 189 height 12
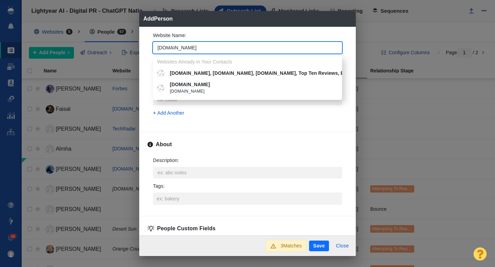
click at [193, 86] on p "[DOMAIN_NAME]" at bounding box center [252, 84] width 165 height 7
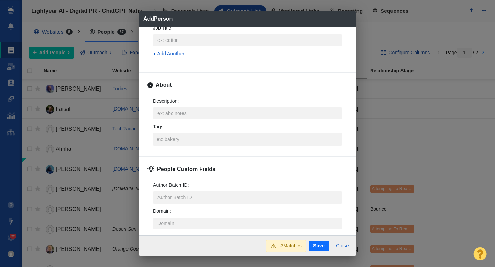
scroll to position [325, 0]
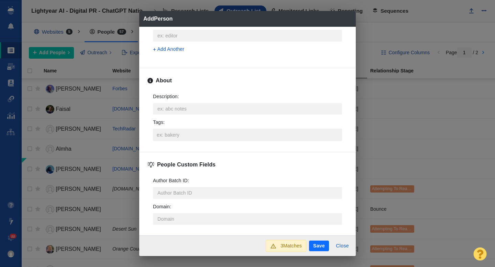
click at [175, 132] on input "Tags :" at bounding box center [247, 135] width 185 height 12
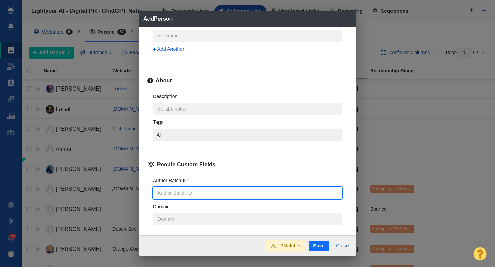
click at [172, 133] on input "AI" at bounding box center [247, 135] width 185 height 12
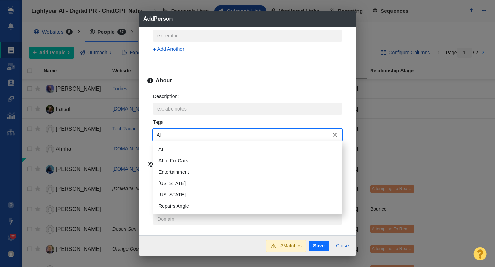
click at [169, 150] on li "AI" at bounding box center [247, 149] width 189 height 11
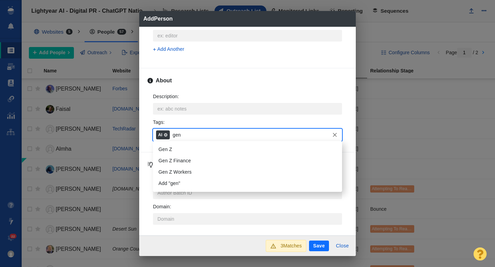
click at [169, 153] on li "Gen Z" at bounding box center [247, 149] width 189 height 11
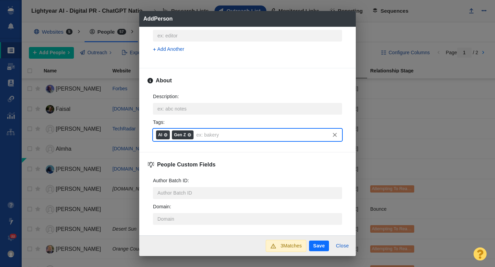
click at [317, 245] on button "Save" at bounding box center [319, 246] width 20 height 11
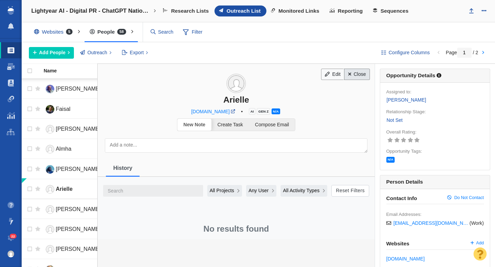
click at [359, 74] on link "Close" at bounding box center [357, 75] width 26 height 12
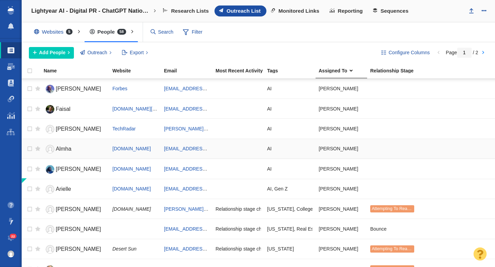
click at [65, 145] on link "Almha" at bounding box center [75, 149] width 63 height 12
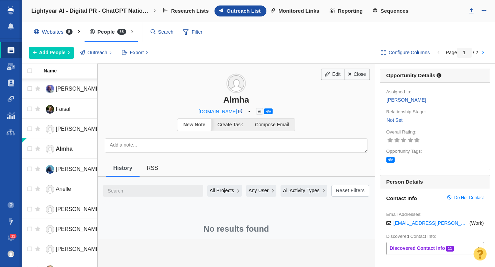
click at [264, 111] on span "N/A" at bounding box center [268, 112] width 9 height 6
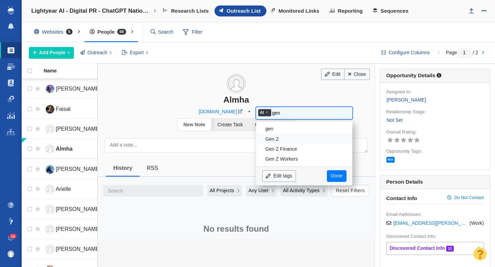
click at [266, 138] on li "Gen Z" at bounding box center [304, 139] width 96 height 10
click at [336, 180] on link "Done" at bounding box center [336, 177] width 19 height 12
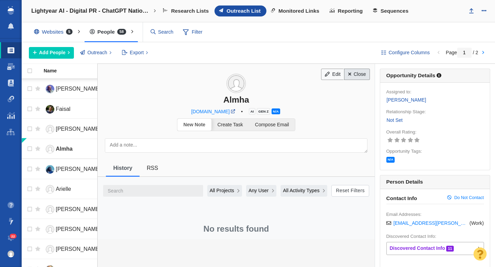
click at [364, 78] on link "Close" at bounding box center [357, 75] width 26 height 12
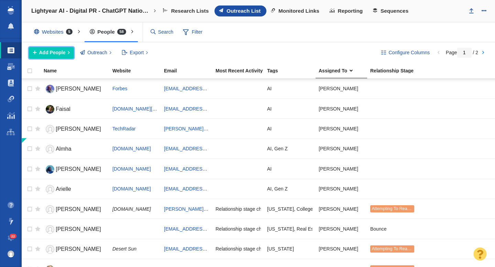
click at [60, 54] on span "Add People" at bounding box center [52, 52] width 26 height 7
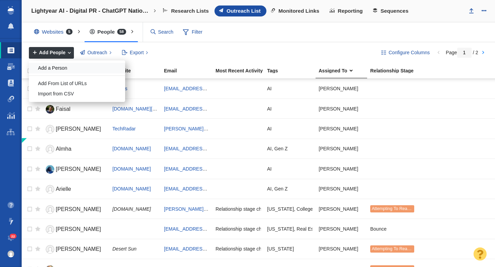
click at [64, 66] on div "Add a Person" at bounding box center [77, 68] width 96 height 11
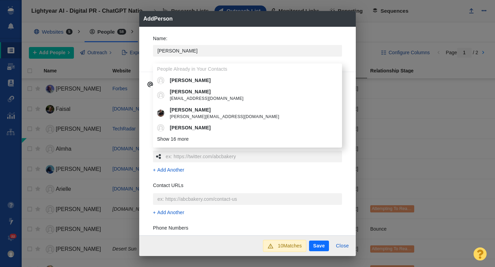
click at [143, 56] on div "Name : Steven People Already in Your Contacts Steven Steven stweedie@businessin…" at bounding box center [247, 131] width 217 height 209
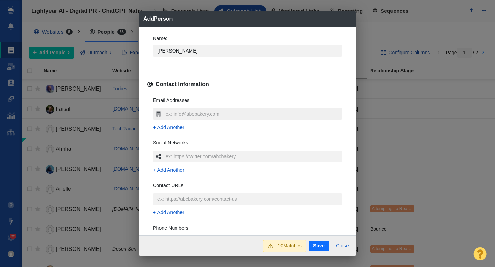
click at [171, 111] on input "text" at bounding box center [253, 114] width 178 height 12
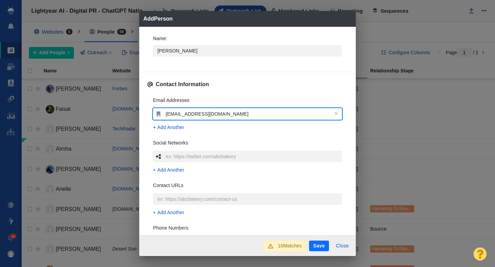
click at [148, 109] on div "Email Addresses srodas@njadvancemedia.com Add Another Social Networks Add Anoth…" at bounding box center [247, 193] width 200 height 205
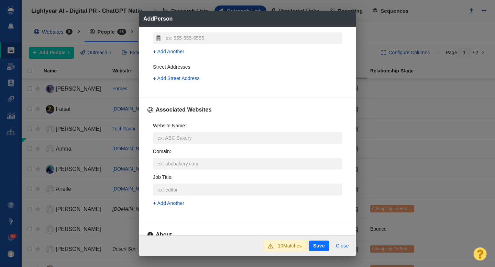
scroll to position [222, 0]
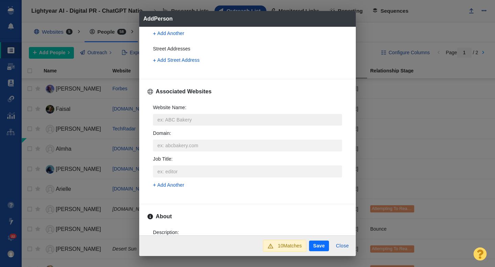
click at [169, 120] on input "Website Name :" at bounding box center [247, 120] width 189 height 12
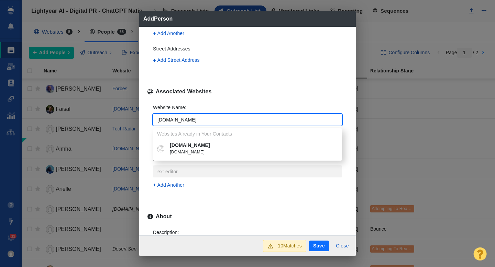
click at [143, 119] on div "Name : Steven Contact Information Email Addresses srodas@njadvancemedia.com Add…" at bounding box center [247, 131] width 217 height 209
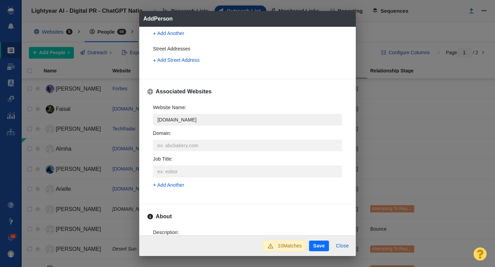
click at [177, 119] on input "[DOMAIN_NAME]" at bounding box center [247, 120] width 189 height 12
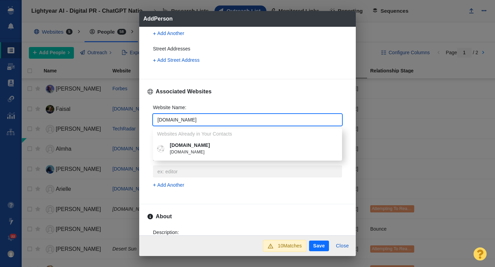
click at [179, 144] on p "[DOMAIN_NAME]" at bounding box center [252, 145] width 165 height 7
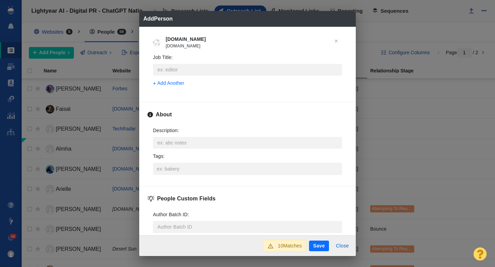
scroll to position [298, 0]
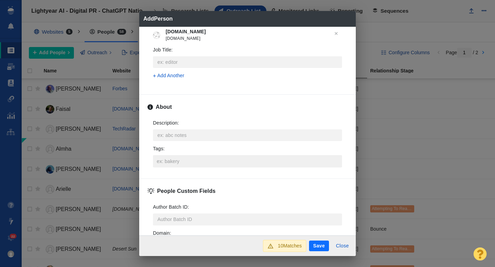
click at [168, 161] on input "Tags :" at bounding box center [247, 161] width 185 height 12
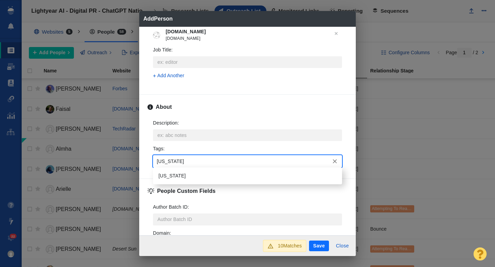
click at [166, 172] on li "New Jersey" at bounding box center [247, 176] width 189 height 11
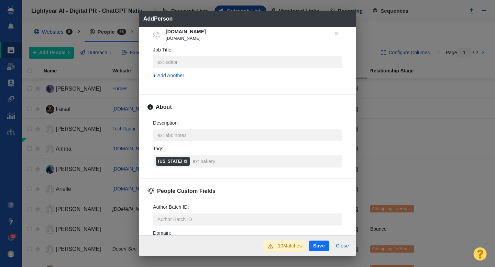
click at [319, 245] on button "Save" at bounding box center [319, 246] width 20 height 11
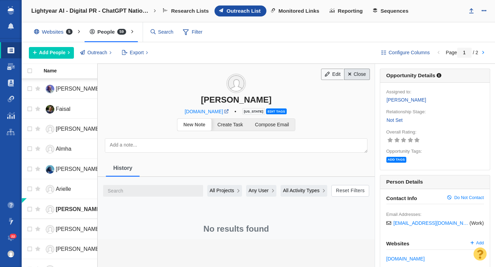
click at [353, 74] on link "Close" at bounding box center [357, 75] width 26 height 12
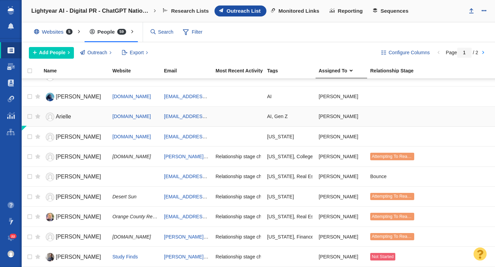
scroll to position [74, 0]
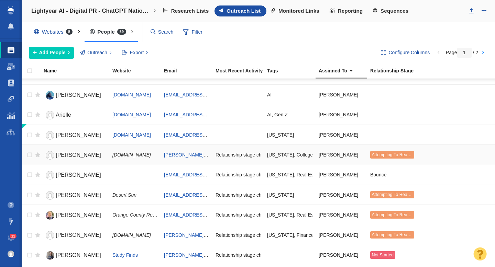
click at [80, 157] on span "Austin Williams" at bounding box center [78, 155] width 45 height 6
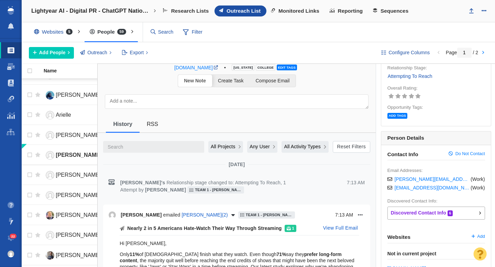
scroll to position [0, 0]
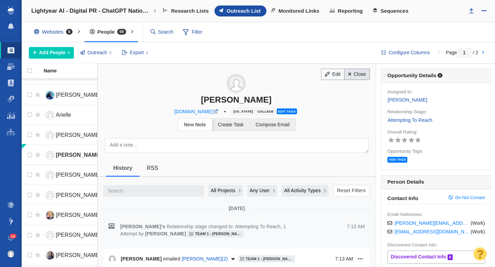
click at [359, 76] on link "Close" at bounding box center [357, 75] width 26 height 12
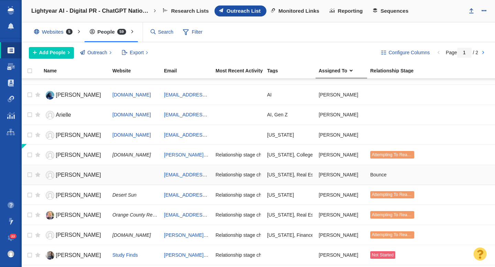
click at [71, 176] on span "Jeff Collins" at bounding box center [78, 175] width 45 height 6
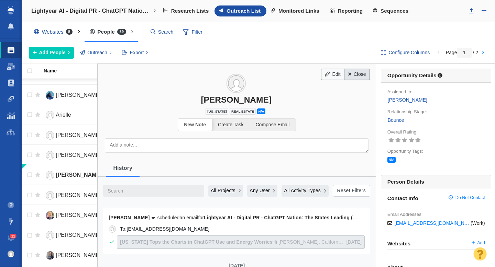
click at [359, 75] on link "Close" at bounding box center [357, 75] width 26 height 12
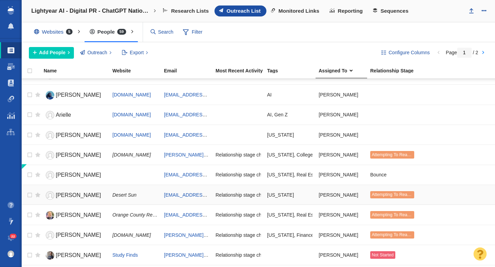
click at [78, 197] on span "Roseann Cattani" at bounding box center [78, 196] width 45 height 6
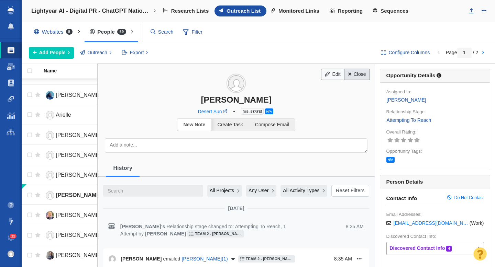
click at [362, 73] on link "Close" at bounding box center [357, 75] width 26 height 12
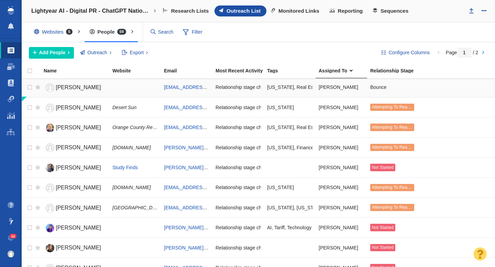
scroll to position [162, 0]
click at [71, 210] on span "Andre Byik" at bounding box center [78, 208] width 45 height 6
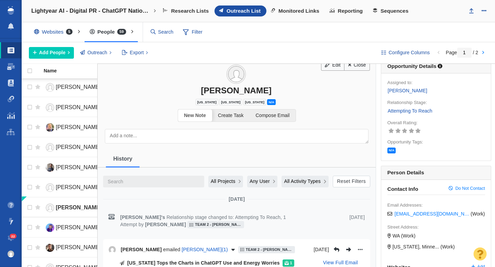
scroll to position [0, 0]
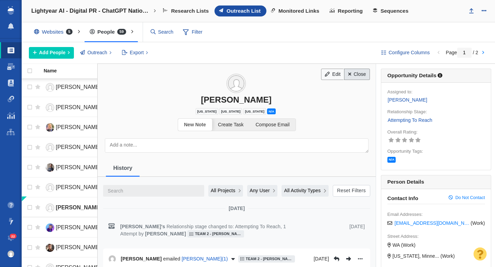
click at [357, 73] on link "Close" at bounding box center [357, 75] width 26 height 12
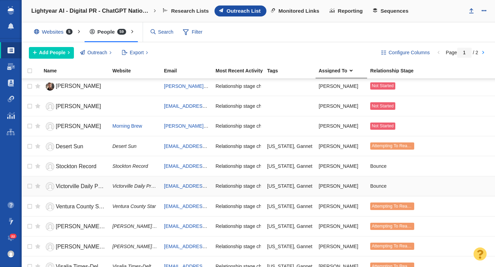
scroll to position [330, 0]
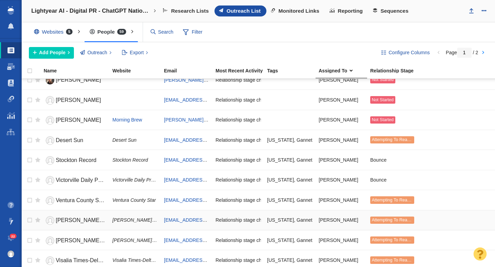
click at [72, 220] on span "Redding Record Searchlight" at bounding box center [103, 221] width 94 height 6
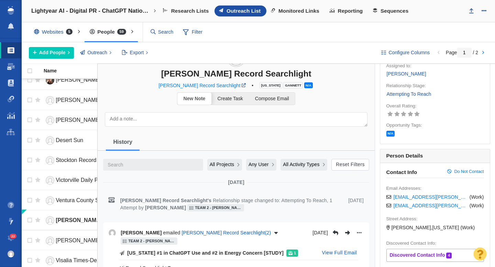
scroll to position [0, 0]
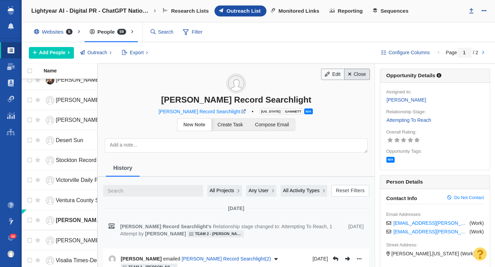
click at [362, 73] on link "Close" at bounding box center [357, 75] width 26 height 12
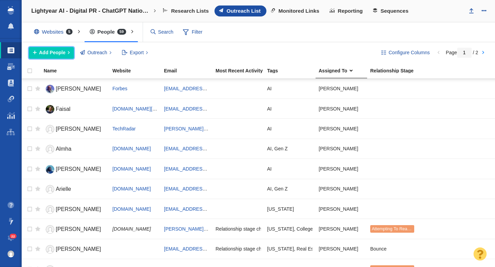
click at [52, 55] on span "Add People" at bounding box center [52, 52] width 26 height 7
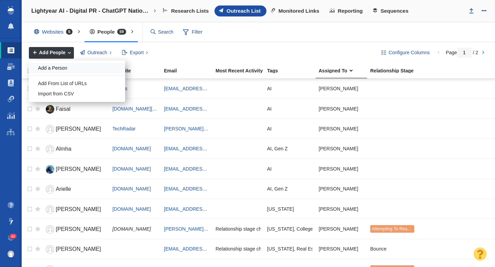
click at [54, 66] on div "Add a Person" at bounding box center [77, 68] width 96 height 11
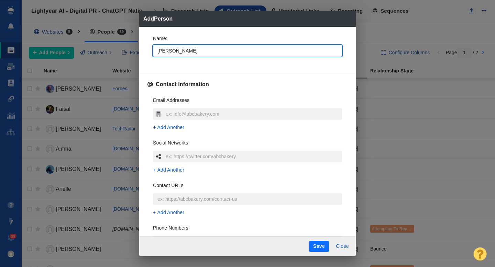
type input "[PERSON_NAME]"
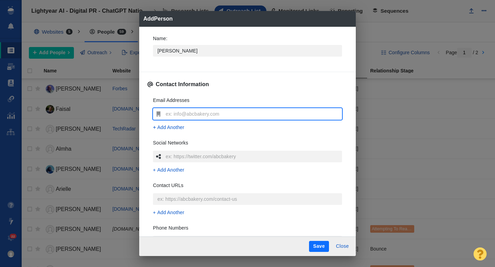
click at [192, 113] on input "text" at bounding box center [253, 114] width 178 height 12
type input "[EMAIL_ADDRESS][DOMAIN_NAME]"
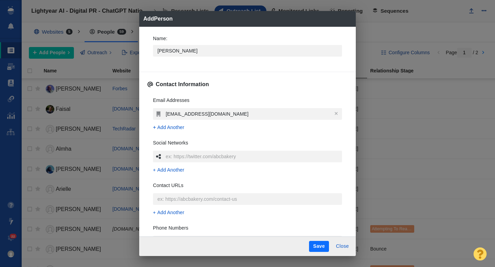
click at [225, 97] on div "Email Addresses" at bounding box center [247, 102] width 189 height 11
click at [172, 128] on span "Add Another" at bounding box center [170, 127] width 27 height 7
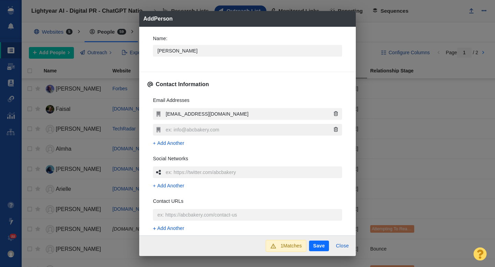
click at [195, 131] on input "text" at bounding box center [253, 130] width 178 height 12
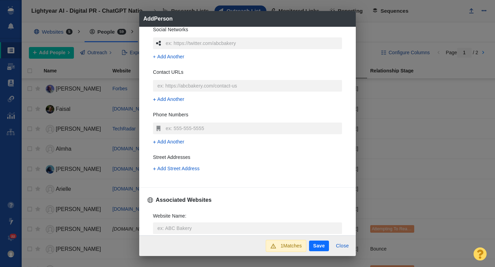
scroll to position [154, 0]
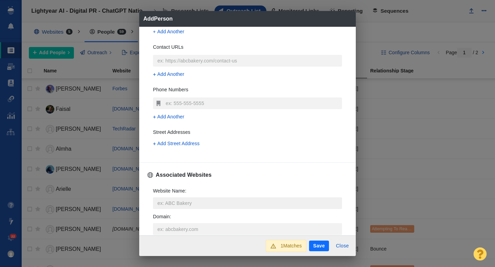
type input "[EMAIL_ADDRESS][DOMAIN_NAME]"
click at [166, 201] on input "Website Name :" at bounding box center [247, 204] width 189 height 12
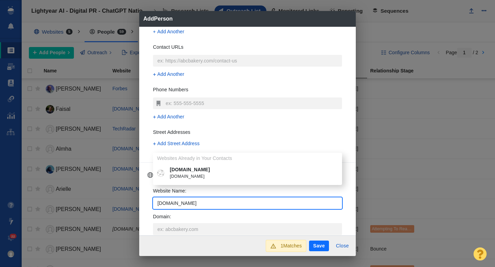
type input "[DOMAIN_NAME]"
click at [199, 174] on span "[DOMAIN_NAME]" at bounding box center [252, 177] width 165 height 7
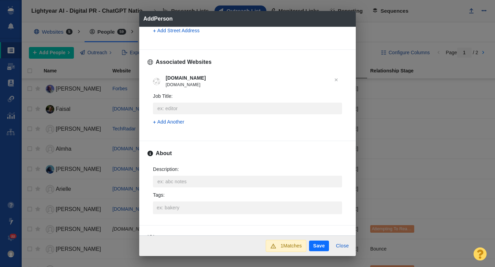
scroll to position [286, 0]
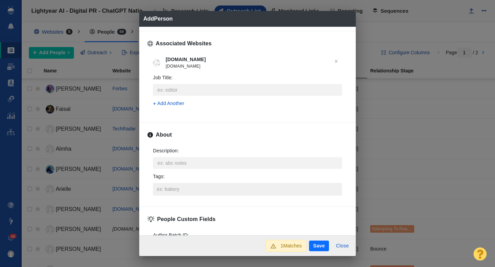
click at [173, 191] on input "Tags :" at bounding box center [247, 189] width 185 height 12
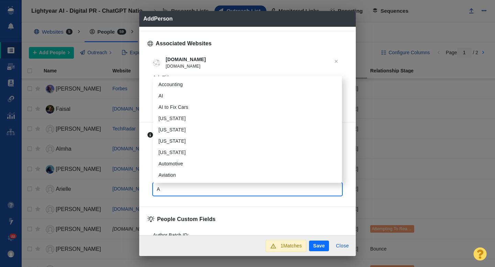
type input "AI"
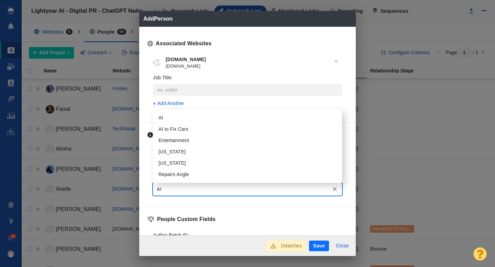
click at [168, 116] on li "AI" at bounding box center [247, 117] width 189 height 11
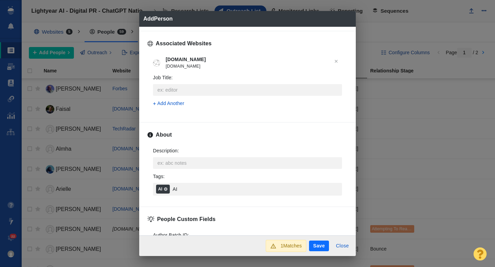
click at [322, 248] on button "Save" at bounding box center [319, 246] width 20 height 11
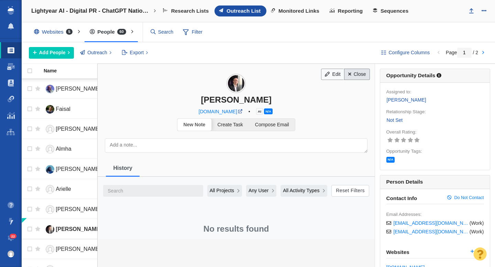
click at [351, 77] on link "Close" at bounding box center [357, 75] width 26 height 12
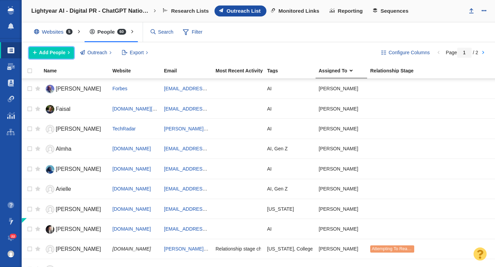
click at [50, 52] on span "Add People" at bounding box center [52, 52] width 26 height 7
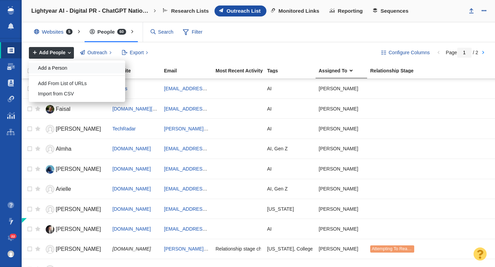
click at [55, 72] on div "Add a Person" at bounding box center [77, 68] width 96 height 11
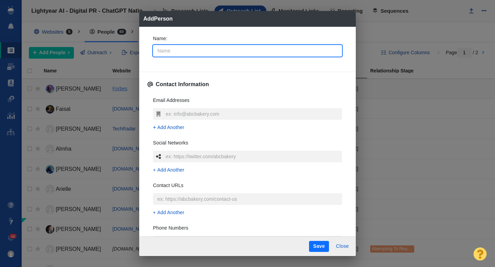
type input "N"
type textarea "x"
type input "No"
type textarea "x"
type input "Noo"
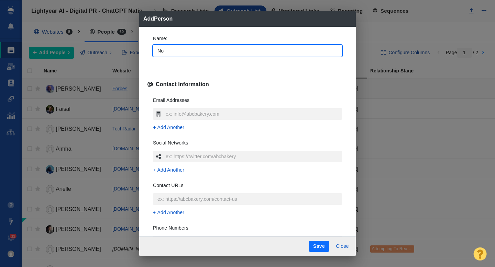
type textarea "x"
type input "Noor"
type textarea "x"
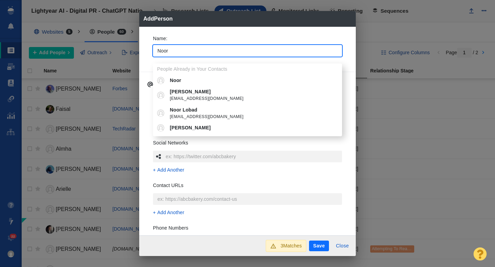
type input "Noor"
click at [145, 53] on div "Name : Noor People Already in Your Contacts Noor Noor Hussain noor.hussain@thom…" at bounding box center [247, 131] width 217 height 209
type textarea "x"
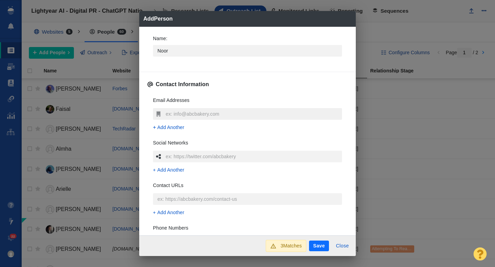
click at [172, 117] on input "text" at bounding box center [253, 114] width 178 height 12
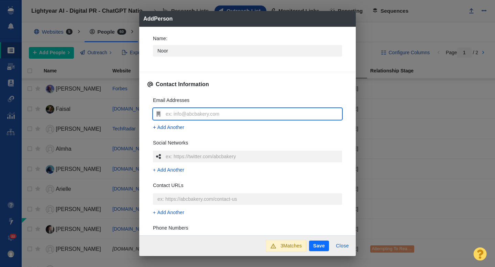
click at [181, 114] on input "text" at bounding box center [253, 114] width 178 height 12
type input "[EMAIL_ADDRESS][DOMAIN_NAME]"
type textarea "x"
type input "[EMAIL_ADDRESS][DOMAIN_NAME]"
click at [147, 112] on div "Email Addresses noor@futurism.com Add Another Social Networks Add Another Conta…" at bounding box center [247, 193] width 200 height 205
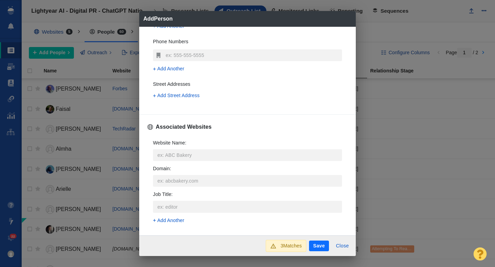
scroll to position [197, 0]
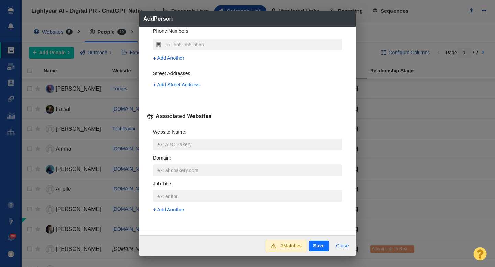
click at [182, 147] on input "Website Name :" at bounding box center [247, 145] width 189 height 12
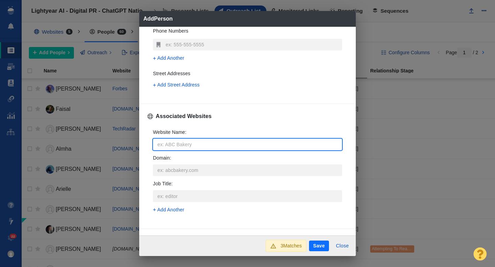
type input "f"
type textarea "x"
type input "fu"
type textarea "x"
type input "fut"
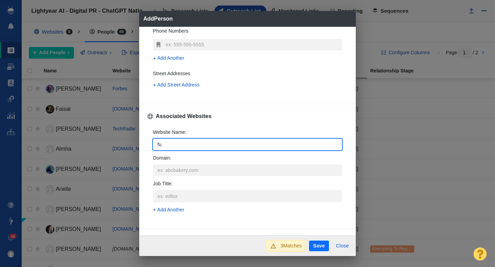
type textarea "x"
type input "futu"
type textarea "x"
type input "futur"
type textarea "x"
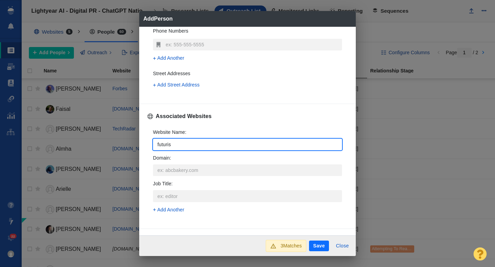
type input "futurism"
type textarea "x"
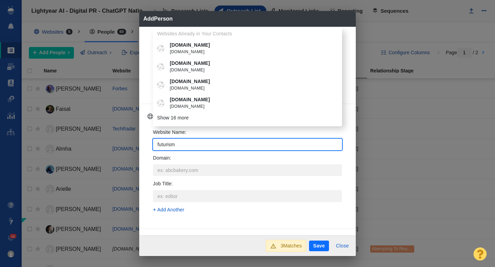
type input "futurism."
type textarea "x"
type input "[DOMAIN_NAME]"
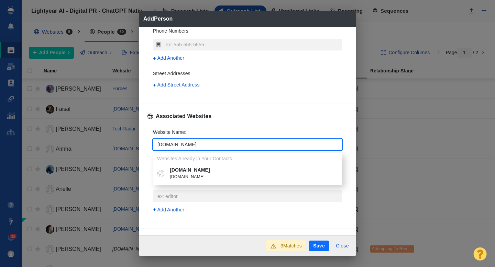
click at [193, 172] on p "[DOMAIN_NAME]" at bounding box center [252, 170] width 165 height 7
type textarea "x"
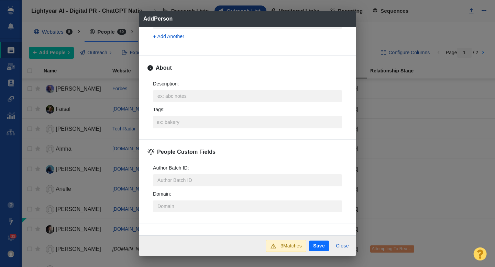
scroll to position [340, 0]
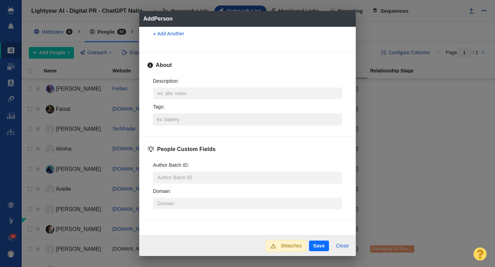
click at [178, 118] on input "Tags :" at bounding box center [247, 119] width 185 height 12
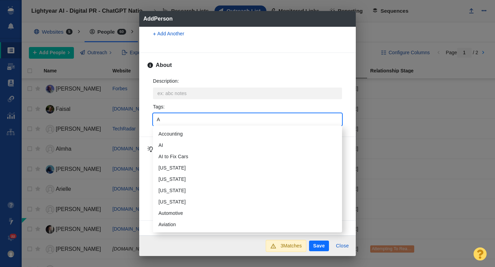
type input "AI"
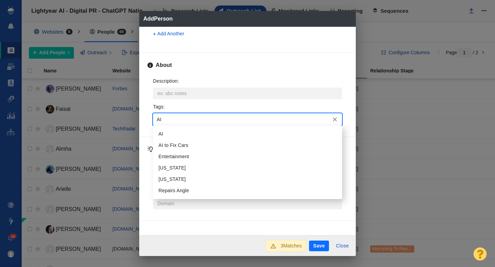
click at [174, 134] on li "AI" at bounding box center [247, 134] width 189 height 11
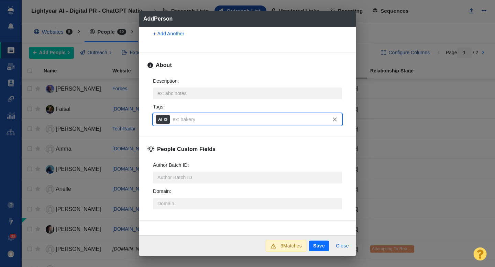
click at [319, 243] on button "Save" at bounding box center [319, 246] width 20 height 11
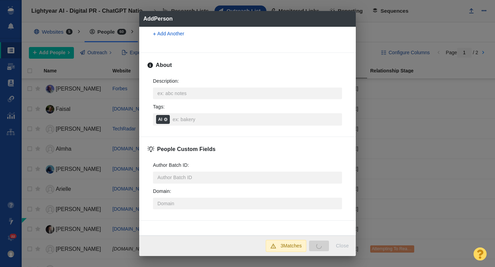
type textarea "x"
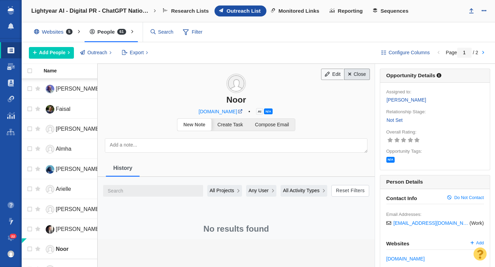
click at [355, 77] on link "Close" at bounding box center [357, 75] width 26 height 12
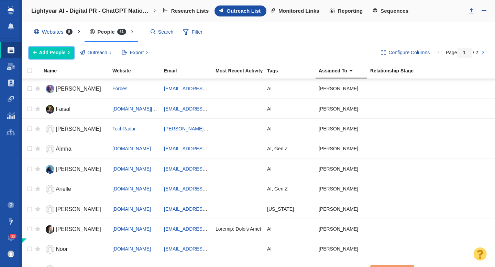
click at [60, 53] on span "Add People" at bounding box center [52, 52] width 26 height 7
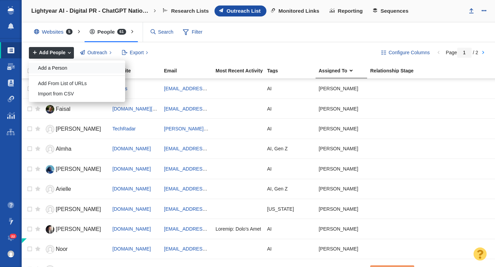
click at [65, 67] on div "Add a Person" at bounding box center [77, 68] width 96 height 11
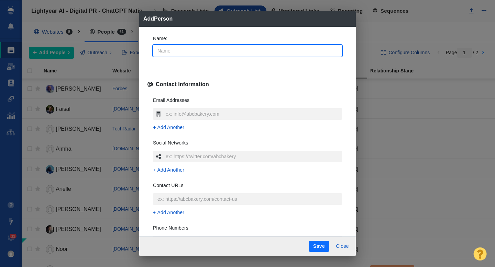
type input "E"
type textarea "x"
type input "Est"
type textarea "x"
type input "Esth"
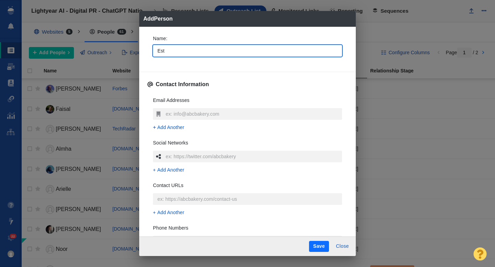
type textarea "x"
type input "Esthe"
type textarea "x"
type input "[PERSON_NAME]"
type textarea "x"
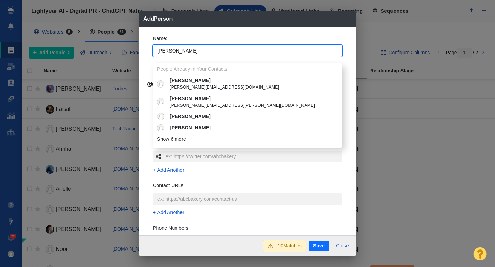
type input "[PERSON_NAME]"
click at [147, 112] on div "Name : Esther People Already in Your Contacts Esther esther@idealog.co.nz Esthe…" at bounding box center [247, 131] width 217 height 209
type textarea "x"
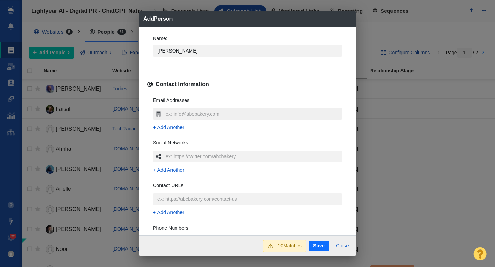
click at [172, 116] on input "text" at bounding box center [253, 114] width 178 height 12
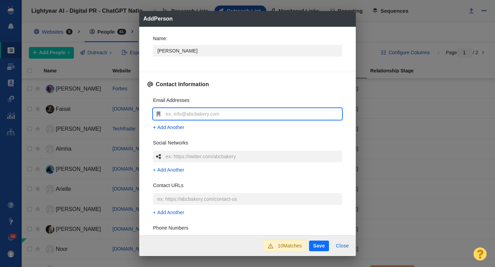
type input "[PERSON_NAME][EMAIL_ADDRESS][PERSON_NAME][DOMAIN_NAME]"
type textarea "x"
type input "[PERSON_NAME][EMAIL_ADDRESS][PERSON_NAME][DOMAIN_NAME]"
click at [149, 127] on div "Email Addresses eshein@shein.net Add Another Social Networks Add Another Contac…" at bounding box center [247, 193] width 200 height 205
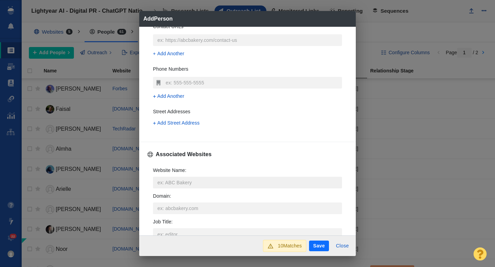
scroll to position [168, 0]
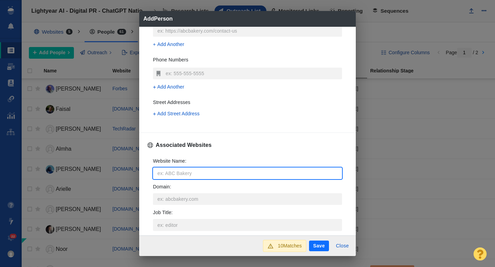
click at [174, 175] on input "Website Name :" at bounding box center [247, 174] width 189 height 12
type input "ewe"
type textarea "x"
type input "eweek.com"
type textarea "x"
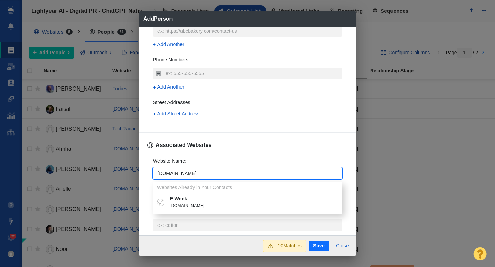
type input "eweek.com"
click at [146, 176] on div "Name : Esther Contact Information Email Addresses eshein@shein.net Add Another …" at bounding box center [247, 131] width 217 height 209
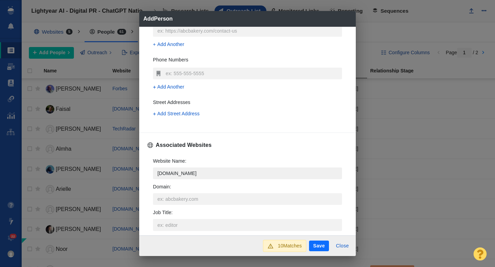
click at [186, 173] on input "eweek.com" at bounding box center [247, 174] width 189 height 12
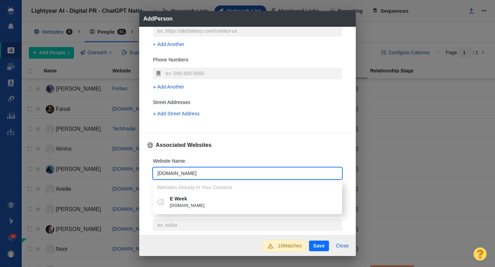
click at [191, 199] on p "E Week" at bounding box center [252, 199] width 165 height 7
type textarea "x"
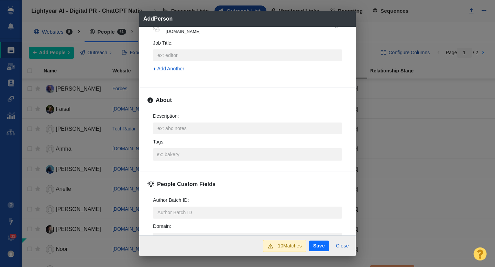
scroll to position [329, 0]
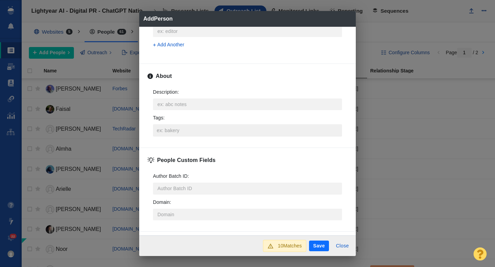
click at [178, 130] on input "Tags :" at bounding box center [247, 130] width 185 height 12
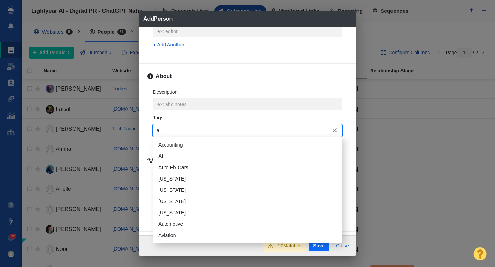
type input "ai"
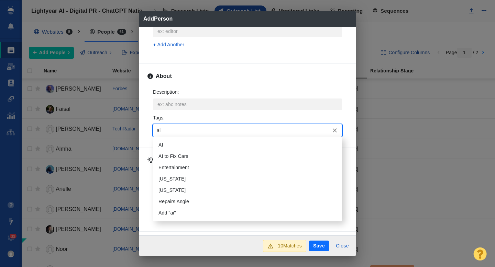
click at [173, 148] on li "AI" at bounding box center [247, 145] width 189 height 11
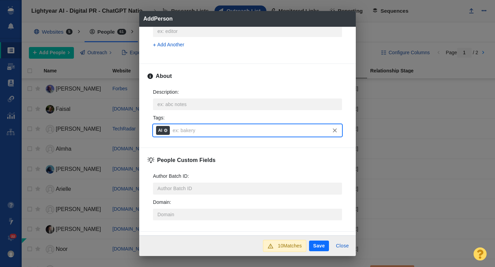
scroll to position [340, 0]
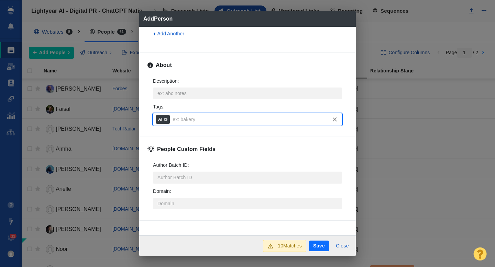
click at [319, 245] on button "Save" at bounding box center [319, 246] width 20 height 11
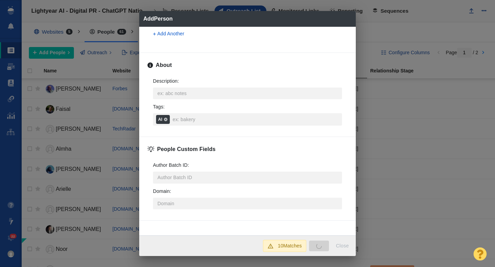
type textarea "x"
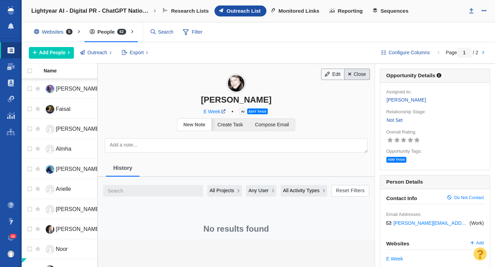
click at [361, 73] on link "Close" at bounding box center [357, 75] width 26 height 12
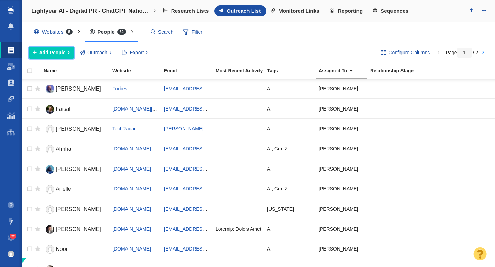
click at [58, 54] on span "Add People" at bounding box center [52, 52] width 26 height 7
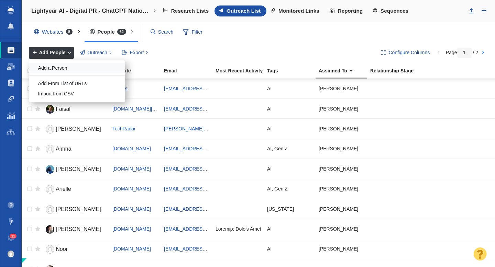
click at [60, 70] on div "Add a Person" at bounding box center [77, 68] width 96 height 11
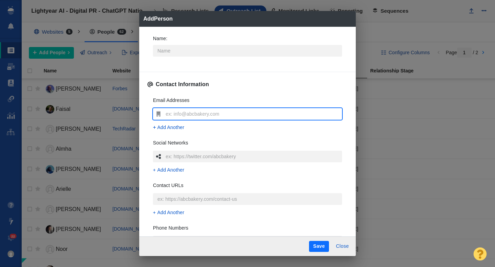
click at [178, 115] on input "text" at bounding box center [253, 114] width 178 height 12
type textarea "x"
type input "[EMAIL_ADDRESS][DOMAIN_NAME]"
type textarea "x"
type input "[EMAIL_ADDRESS][DOMAIN_NAME]"
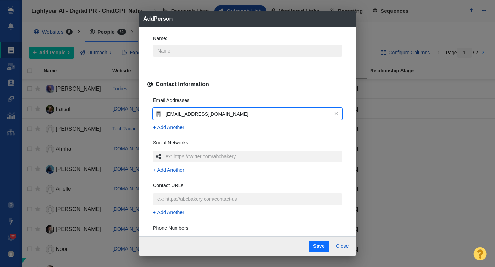
click at [170, 51] on input "Name :" at bounding box center [247, 51] width 189 height 12
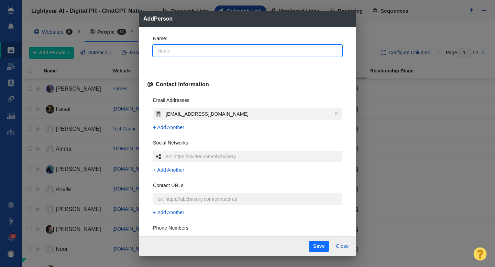
type input "A"
type textarea "x"
type input "An"
type textarea "x"
type input "Ana"
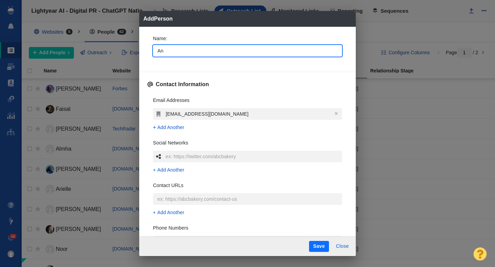
type textarea "x"
type input "Anal"
type textarea "x"
type input "Analy"
type textarea "x"
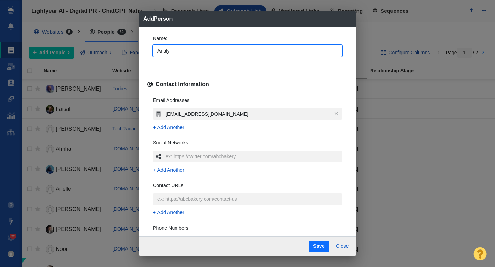
type input "Analyt"
type textarea "x"
type input "Analyti"
type textarea "x"
type input "Analytic"
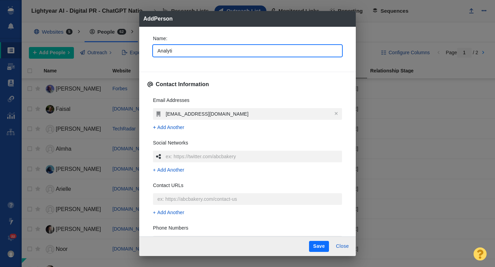
type textarea "x"
type input "Analytics"
type textarea "x"
type input "Analytics"
type textarea "x"
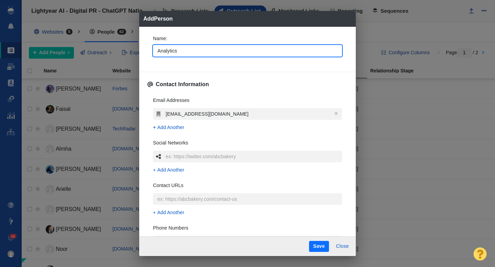
type input "Analytics I"
type textarea "x"
type input "Analytics In"
type textarea "x"
type input "Analytics Inn"
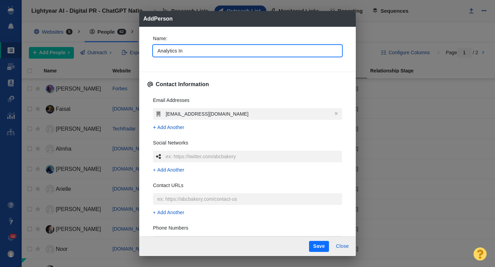
type textarea "x"
type input "Analytics Innd"
type textarea "x"
type input "Analytics Inn"
type textarea "x"
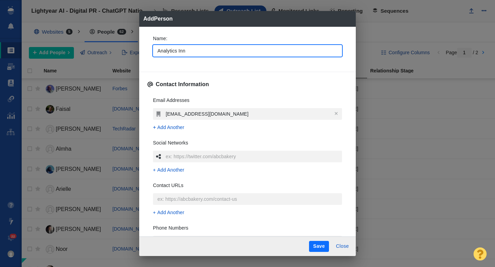
type input "Analytics In"
type textarea "x"
type input "Analytics Ind"
type textarea "x"
type input "Analytics Indi"
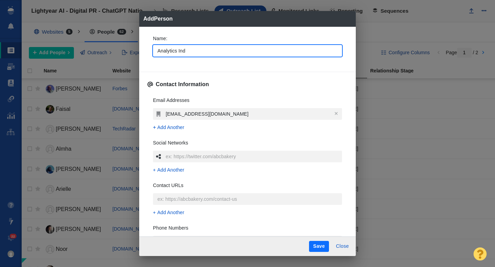
type textarea "x"
type input "Analytics India"
type textarea "x"
type input "Analytics India"
type textarea "x"
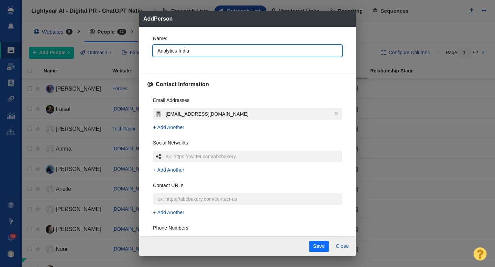
type input "Analytics India M"
type textarea "x"
type input "Analytics India Ma"
type textarea "x"
type input "Analytics India Mag"
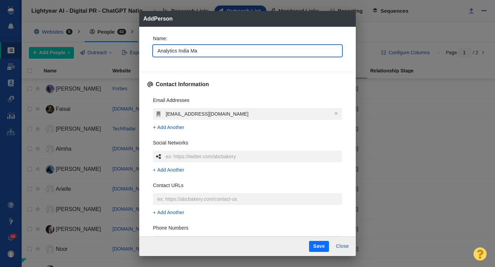
type textarea "x"
type input "Analytics India Maga"
type textarea "x"
type input "Analytics India Magaz"
type textarea "x"
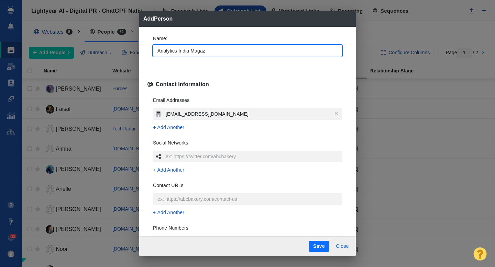
type input "Analytics India Magazi"
type textarea "x"
type input "Analytics India Magazin"
type textarea "x"
type input "Analytics India Magazine"
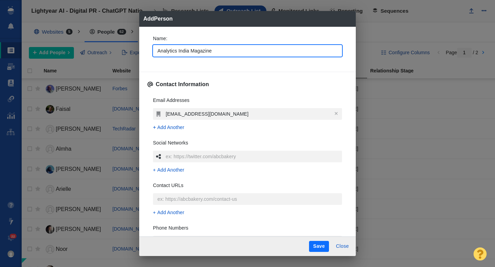
type textarea "x"
click at [224, 51] on input "Analytics India Magazine" at bounding box center [247, 51] width 189 height 12
type input "A"
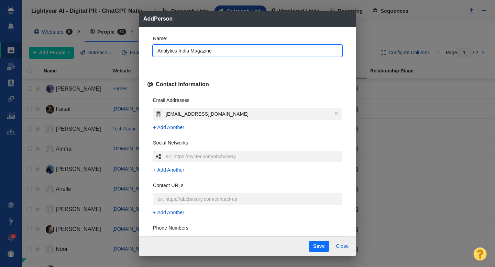
type textarea "x"
type input "AI"
type textarea "x"
type input "AIM"
type textarea "x"
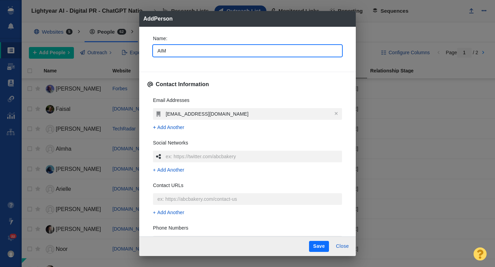
type input "AIM"
type textarea "x"
type input "AIM T"
type textarea "x"
type input "AIM Tea"
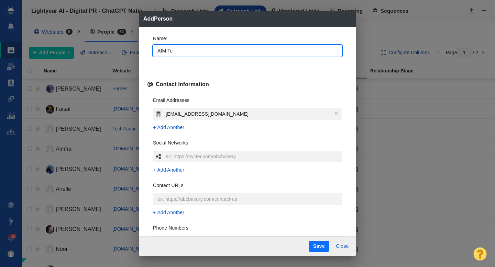
type textarea "x"
type input "AIM Team"
type textarea "x"
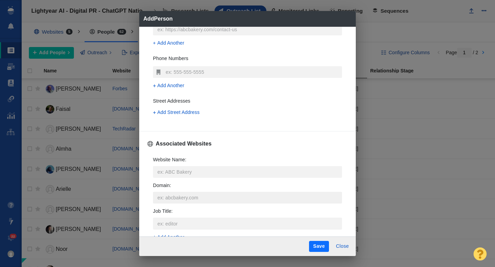
scroll to position [197, 0]
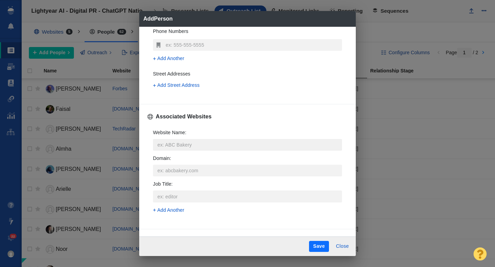
type input "AIM Team"
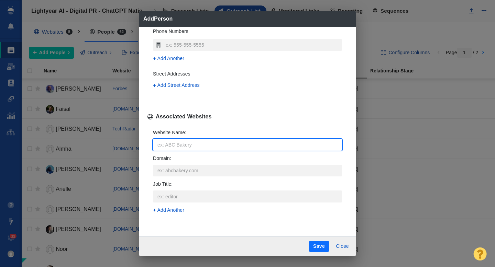
click at [192, 146] on input "Website Name :" at bounding box center [247, 145] width 189 height 12
paste input "https://analyticsindiamag.com/about/"
type input "https://analyticsindiamag.com/about/"
type textarea "x"
type input "https://analyticsindiamag.com/about"
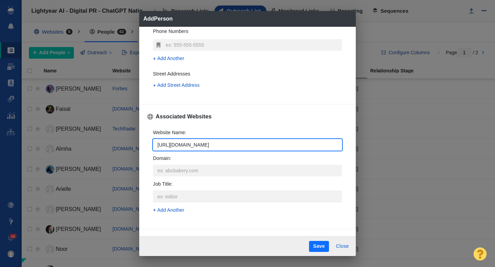
type textarea "x"
type input "https://analyticsindiamag.com/abou"
type textarea "x"
type input "https://analyticsindiamag.com/abo"
type textarea "x"
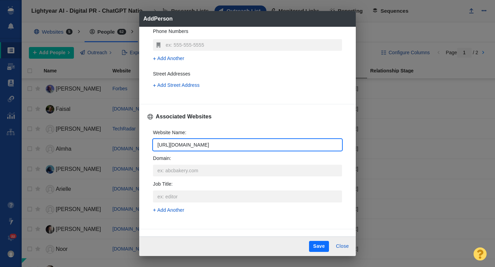
type input "https://analyticsindiamag.com/ab"
type textarea "x"
type input "https://analyticsindiamag.com/a"
type textarea "x"
type input "https://analyticsindiamag.com/"
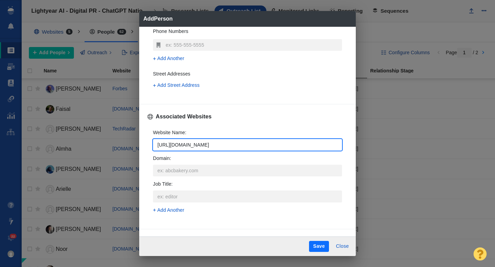
type textarea "x"
type input "https://analyticsindiamag.com"
type textarea "x"
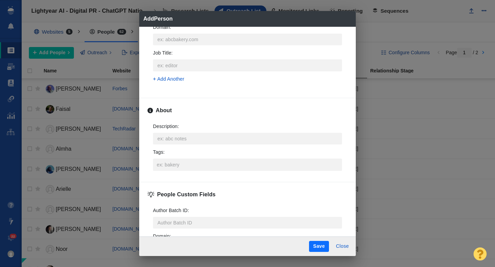
scroll to position [339, 0]
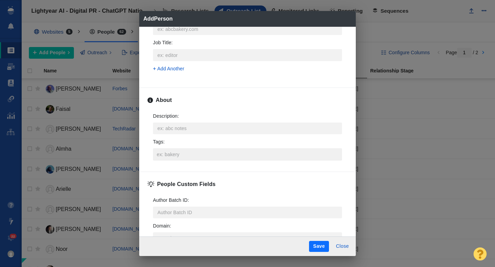
type input "https://analyticsindiamag.com"
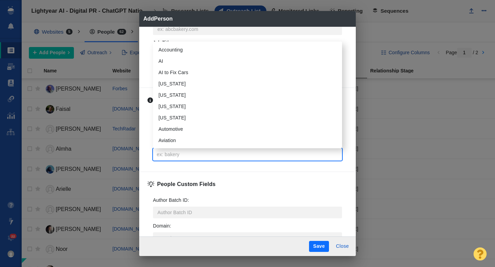
click at [175, 155] on input "Tags :" at bounding box center [247, 155] width 185 height 12
type input "ai"
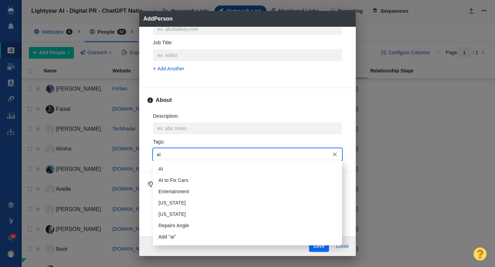
click at [175, 170] on li "AI" at bounding box center [247, 169] width 189 height 11
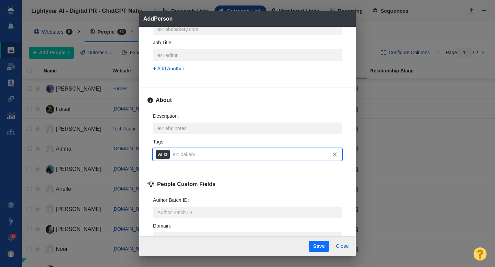
click at [319, 247] on button "Save" at bounding box center [319, 246] width 20 height 11
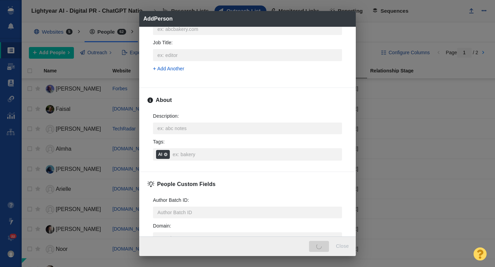
type textarea "x"
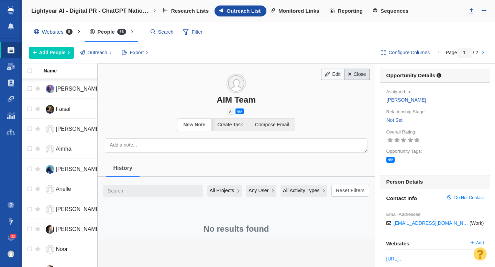
click at [349, 75] on span at bounding box center [349, 74] width 3 height 5
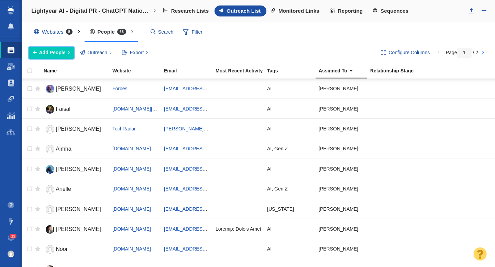
click at [51, 51] on span "Add People" at bounding box center [52, 52] width 26 height 7
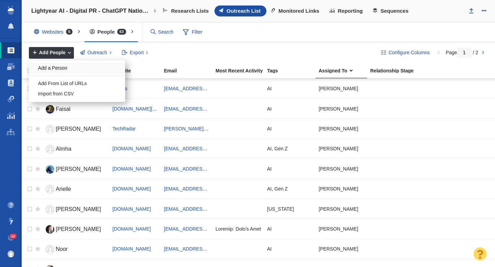
click at [63, 67] on div "Add a Person" at bounding box center [77, 68] width 96 height 11
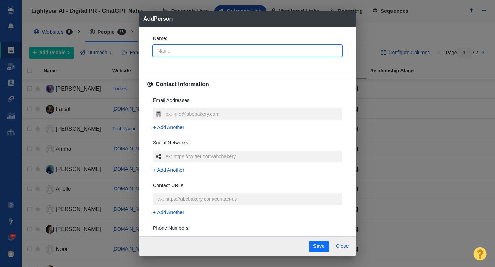
click at [186, 55] on input "Name :" at bounding box center [247, 51] width 189 height 12
type input "A"
type textarea "x"
type input "Ad"
type textarea "x"
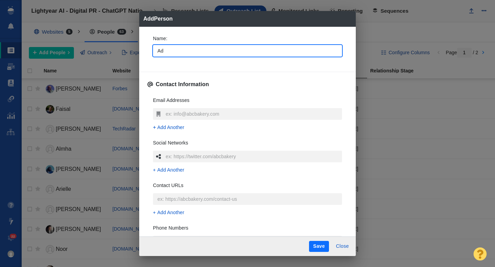
type input "Adi"
type textarea "x"
type input "Adid"
type textarea "x"
type input "Adidi"
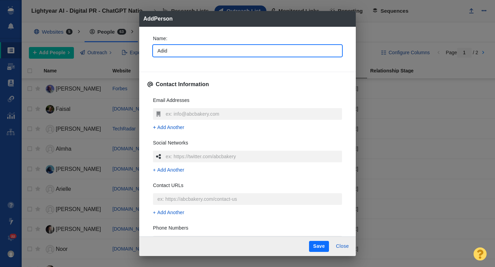
type textarea "x"
type input "Adid"
type textarea "x"
type input "Adi"
type textarea "x"
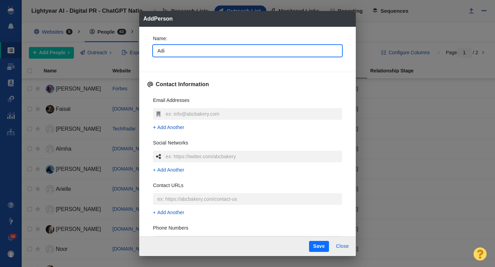
type input "Adit"
type textarea "x"
type input "Aditi"
type textarea "x"
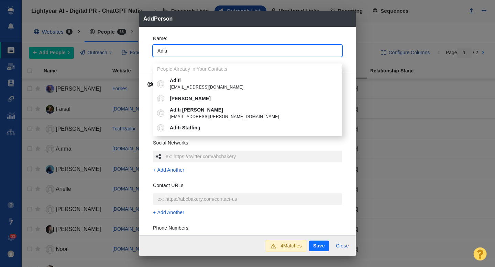
type input "Aditi"
type textarea "x"
click at [144, 102] on div "Name : Aditi People Already in Your Contacts Aditi aditis@humanresourcesonline.…" at bounding box center [247, 131] width 217 height 209
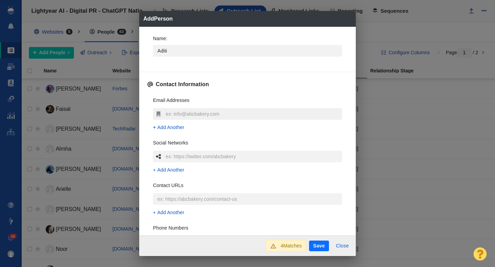
click at [177, 115] on input "text" at bounding box center [253, 114] width 178 height 12
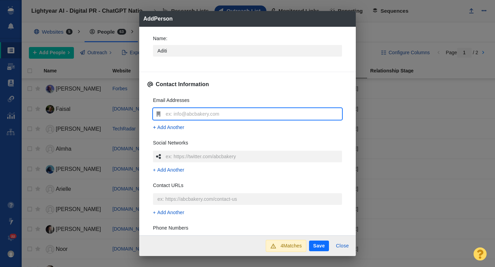
type input "[EMAIL_ADDRESS][DOMAIN_NAME]"
type textarea "x"
type input "[EMAIL_ADDRESS][DOMAIN_NAME]"
click at [146, 124] on div "Name : Aditi Contact Information Email Addresses aditi.suresh@analyticsindiamag…" at bounding box center [247, 131] width 217 height 209
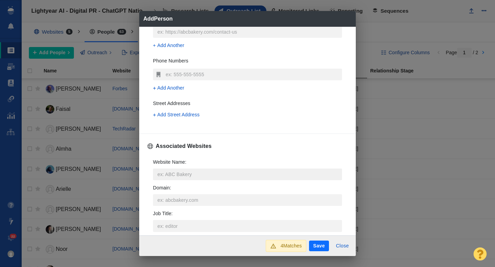
scroll to position [182, 0]
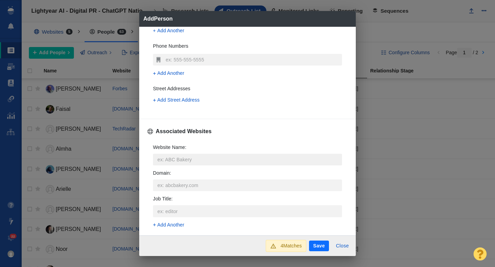
click at [169, 159] on input "Website Name :" at bounding box center [247, 160] width 189 height 12
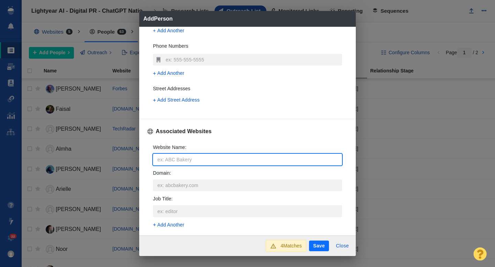
type input "a"
type textarea "x"
type input "an"
type textarea "x"
type input "ana"
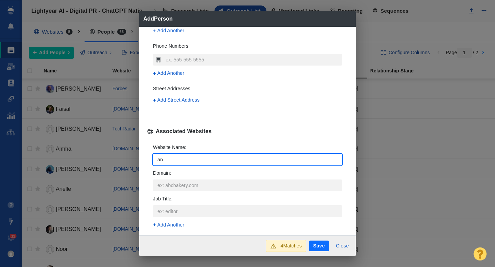
type textarea "x"
type input "anal"
type textarea "x"
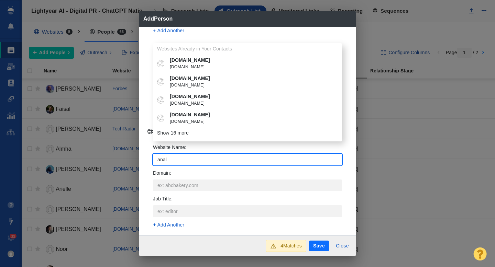
type input "analy"
type textarea "x"
type input "analyt"
type textarea "x"
type input "analyti"
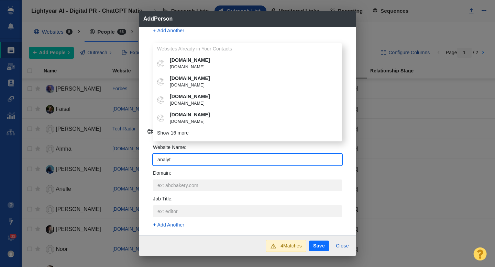
type textarea "x"
type input "analytic"
type textarea "x"
type input "analytics"
type textarea "x"
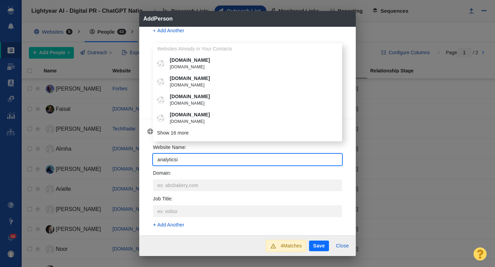
type input "analyticsin"
type textarea "x"
type input "analyticsind"
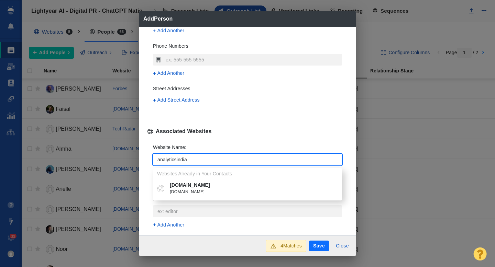
click at [192, 192] on span "[DOMAIN_NAME]" at bounding box center [252, 192] width 165 height 7
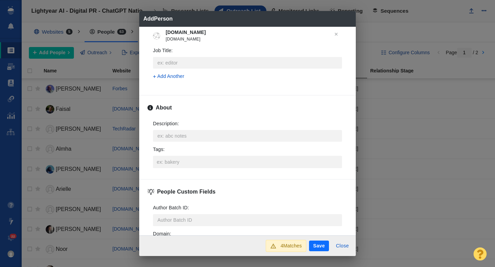
scroll to position [312, 0]
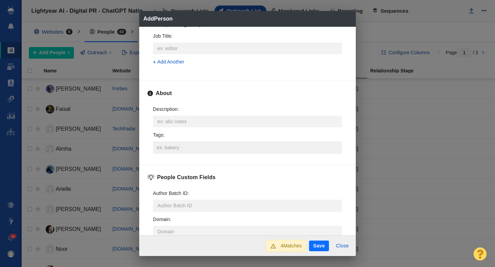
click at [178, 150] on input "Tags :" at bounding box center [247, 148] width 185 height 12
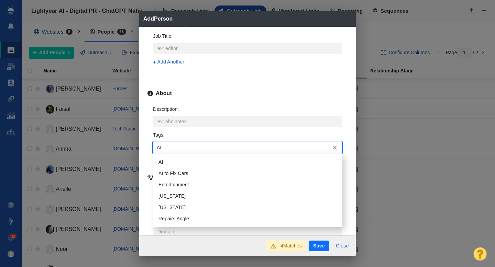
click at [177, 163] on li "AI" at bounding box center [247, 162] width 189 height 11
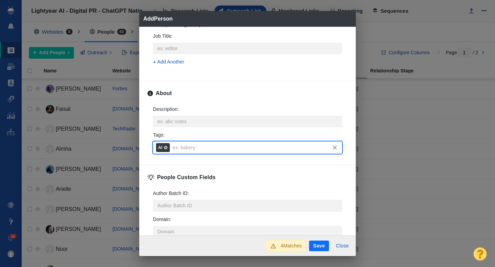
click at [315, 247] on button "Save" at bounding box center [319, 246] width 20 height 11
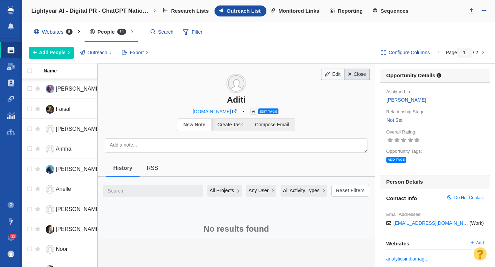
click at [359, 76] on link "Close" at bounding box center [357, 75] width 26 height 12
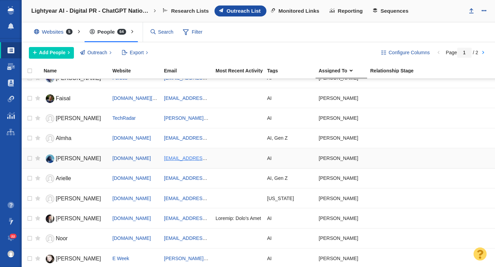
scroll to position [0, 0]
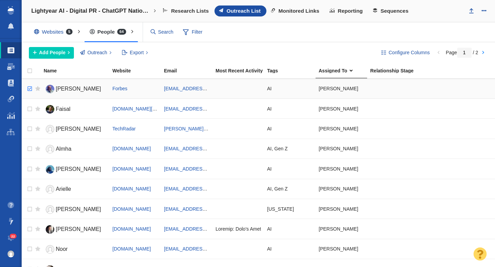
click at [30, 91] on input "checkbox" at bounding box center [29, 88] width 10 height 15
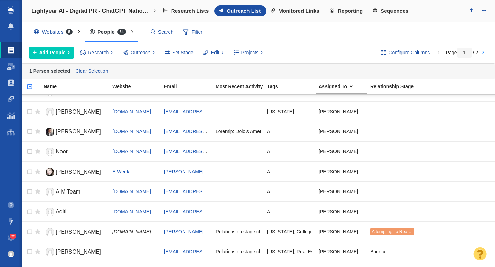
scroll to position [116, 0]
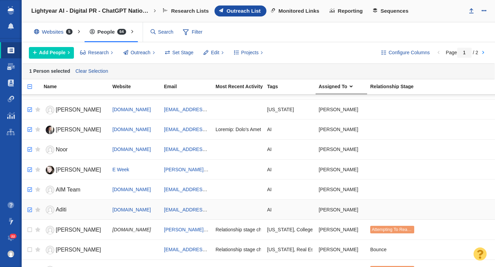
click at [29, 210] on input "checkbox" at bounding box center [29, 210] width 10 height 15
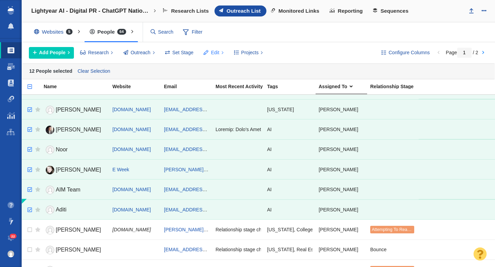
click at [215, 49] on span "Edit" at bounding box center [215, 52] width 8 height 7
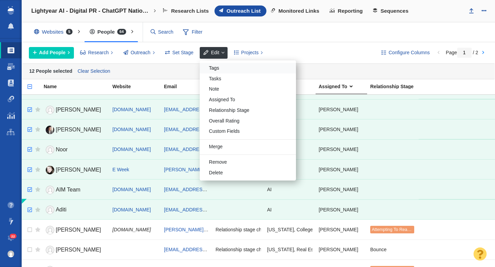
click at [219, 67] on div "Tags" at bounding box center [248, 68] width 96 height 11
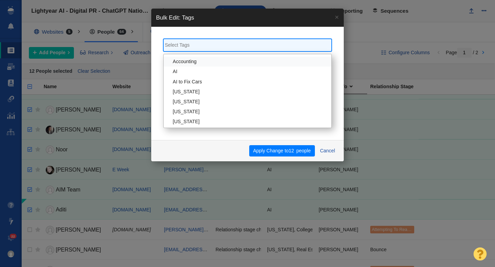
click at [205, 49] on input "search" at bounding box center [248, 45] width 166 height 10
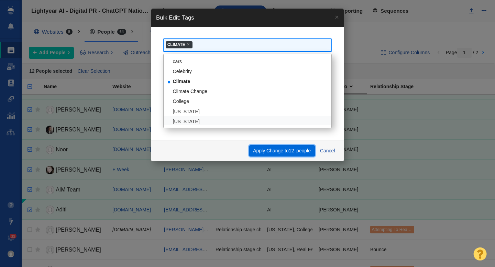
click at [282, 150] on button "Apply Change to 12 people" at bounding box center [282, 151] width 66 height 12
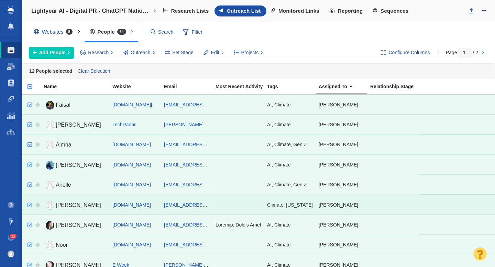
scroll to position [0, 0]
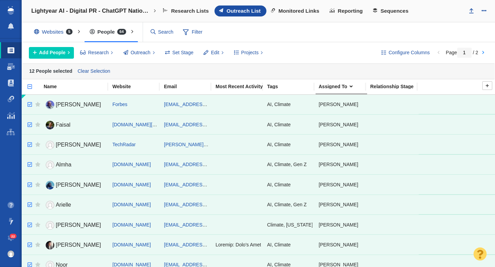
click at [31, 87] on input "checkbox" at bounding box center [27, 90] width 10 height 15
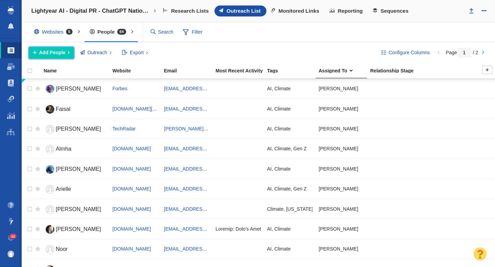
click at [52, 56] on span "Add People" at bounding box center [52, 52] width 26 height 7
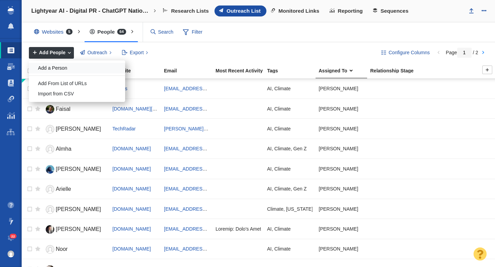
click at [63, 68] on div "Add a Person" at bounding box center [77, 68] width 96 height 11
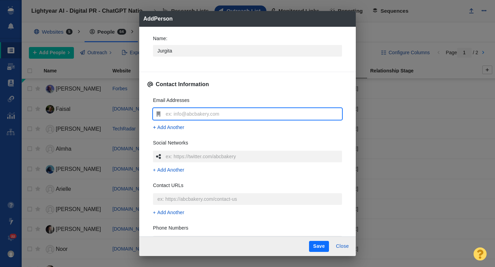
click at [179, 114] on input "text" at bounding box center [253, 114] width 178 height 12
paste input "[EMAIL_ADDRESS][DOMAIN_NAME]"
click at [142, 126] on div "Name : Jurgita Contact Information Email Addresses jurgita.lapienyte@cybernews.…" at bounding box center [247, 132] width 217 height 210
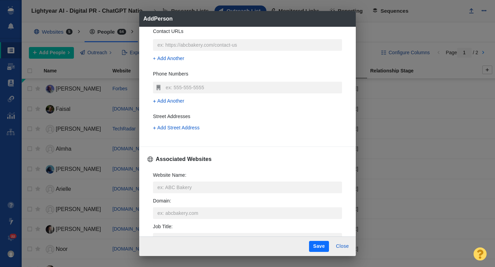
scroll to position [158, 0]
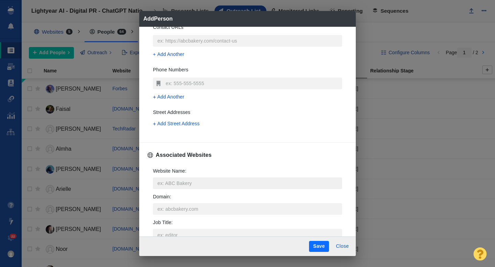
click at [166, 179] on input "Website Name :" at bounding box center [247, 184] width 189 height 12
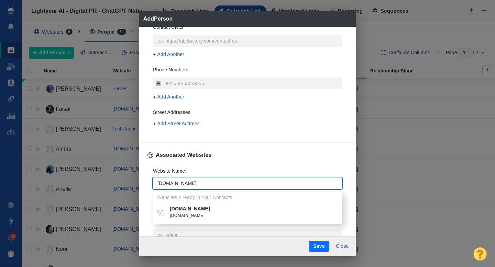
click at [179, 207] on p "[DOMAIN_NAME]" at bounding box center [252, 209] width 165 height 7
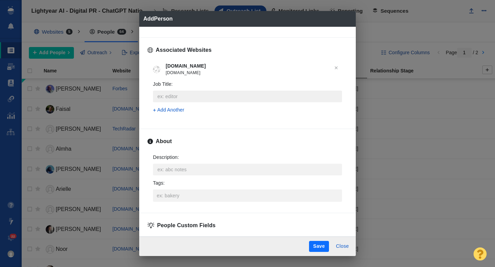
scroll to position [304, 0]
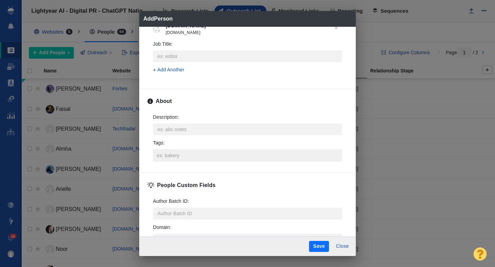
click at [174, 155] on input "Tags :" at bounding box center [247, 156] width 185 height 12
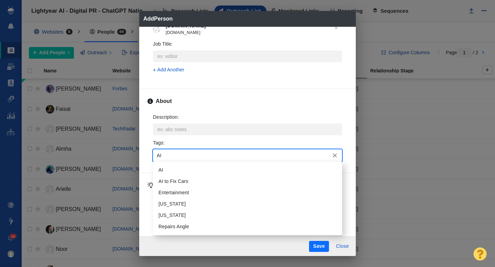
click at [171, 169] on li "AI" at bounding box center [247, 170] width 189 height 11
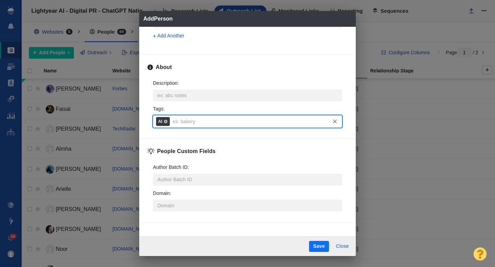
scroll to position [339, 0]
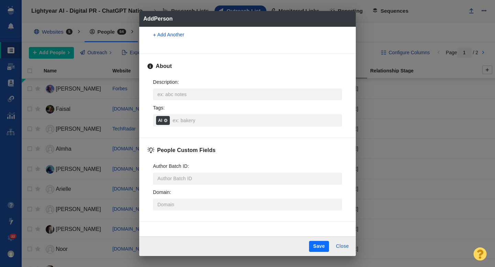
click at [314, 244] on button "Save" at bounding box center [319, 246] width 20 height 11
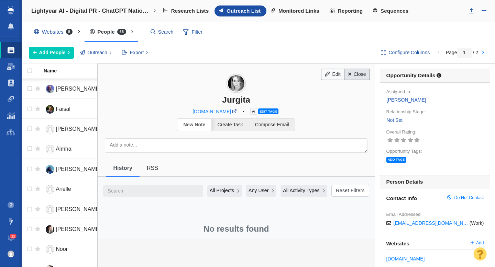
click at [357, 76] on link "Close" at bounding box center [357, 75] width 26 height 12
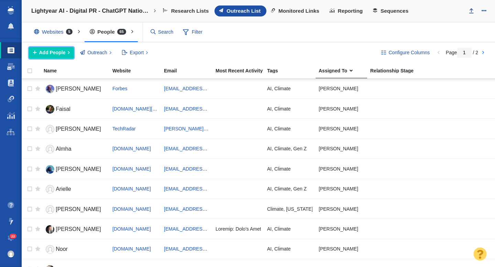
click at [55, 52] on span "Add People" at bounding box center [52, 52] width 26 height 7
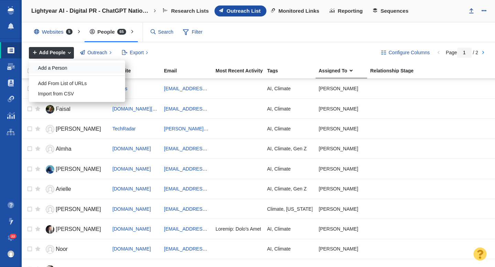
click at [58, 69] on div "Add a Person" at bounding box center [77, 68] width 96 height 11
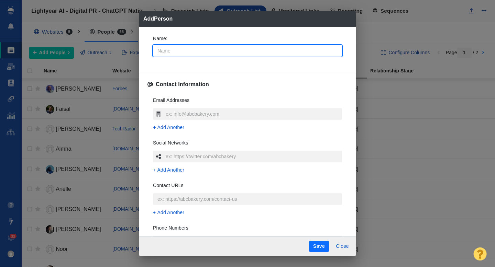
click at [205, 50] on input "Name :" at bounding box center [247, 51] width 189 height 12
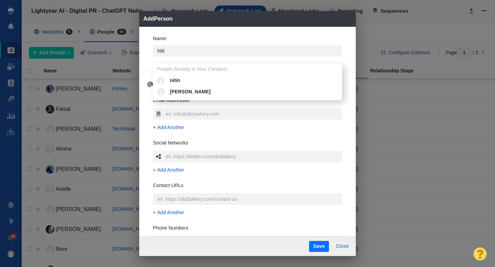
click at [148, 58] on div "Name : Niti People Already in Your Contacts nitin Nitin Sirsat" at bounding box center [247, 48] width 200 height 37
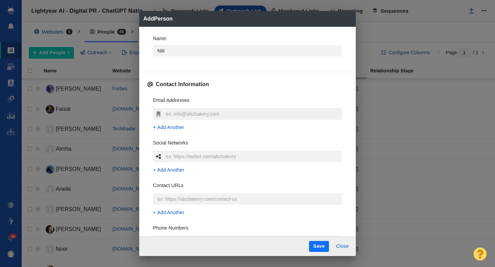
click at [174, 113] on input "text" at bounding box center [253, 114] width 178 height 12
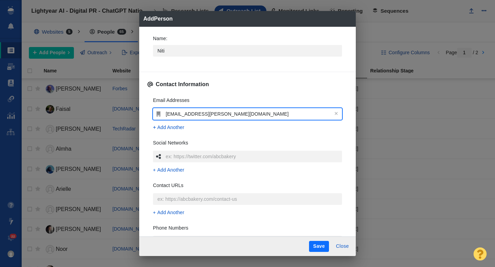
click at [148, 135] on div "Email Addresses niti.majethia@reachplc.com Add Another Social Networks Add Anot…" at bounding box center [247, 193] width 200 height 205
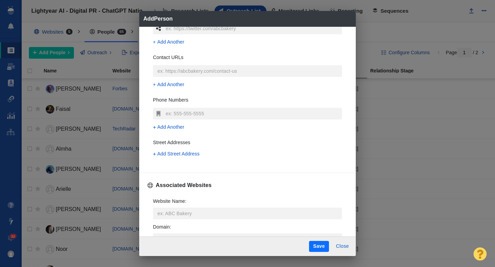
scroll to position [133, 0]
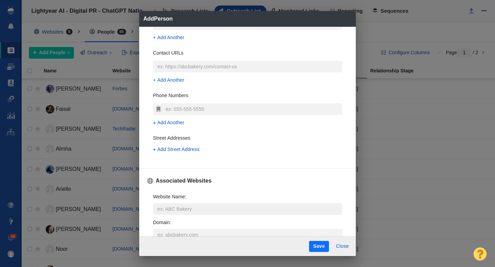
click at [163, 209] on input "Website Name :" at bounding box center [247, 210] width 189 height 12
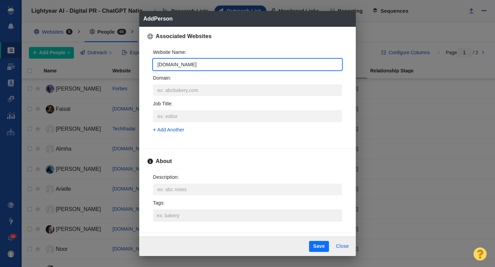
scroll to position [280, 0]
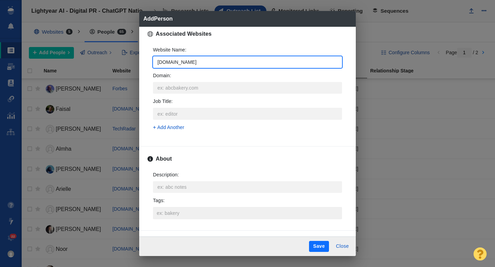
click at [170, 215] on input "Tags :" at bounding box center [247, 213] width 185 height 12
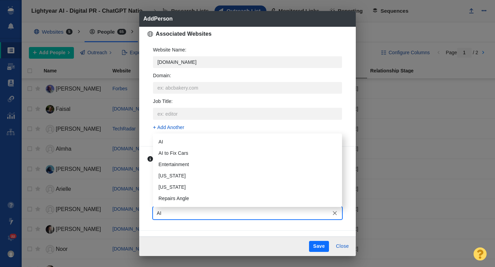
click at [174, 142] on li "AI" at bounding box center [247, 141] width 189 height 11
click at [178, 166] on li "Gen Z" at bounding box center [247, 164] width 189 height 11
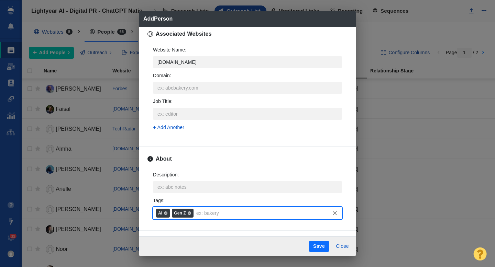
click at [325, 248] on button "Save" at bounding box center [319, 246] width 20 height 11
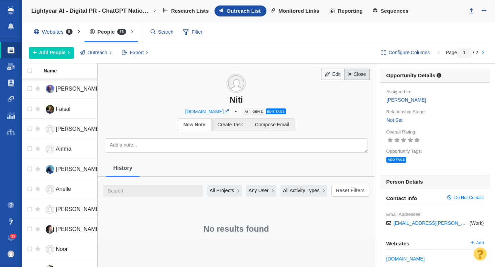
click at [357, 74] on link "Close" at bounding box center [357, 75] width 26 height 12
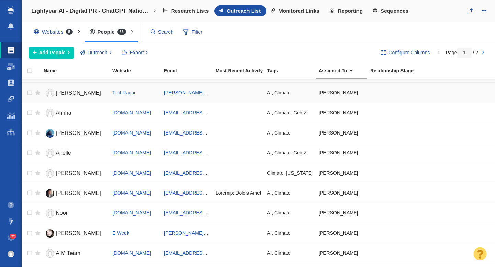
scroll to position [0, 0]
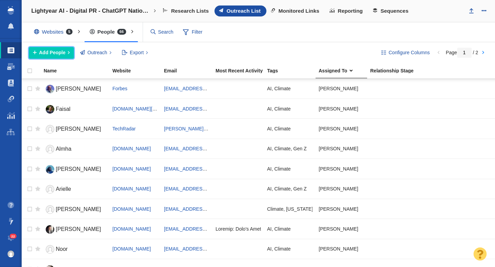
click at [55, 53] on span "Add People" at bounding box center [52, 52] width 26 height 7
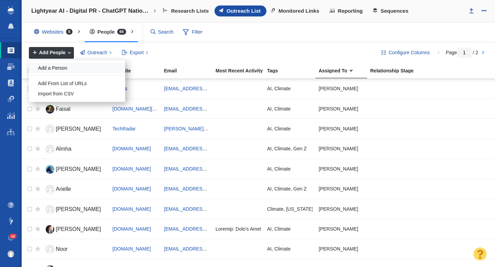
click at [54, 70] on div "Add a Person" at bounding box center [77, 68] width 96 height 11
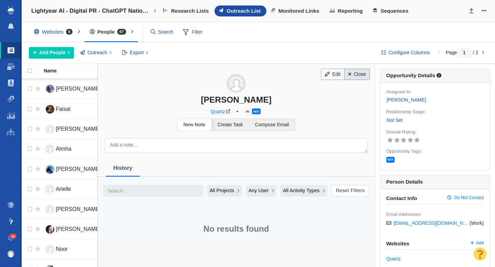
click at [358, 75] on link "Close" at bounding box center [357, 75] width 26 height 12
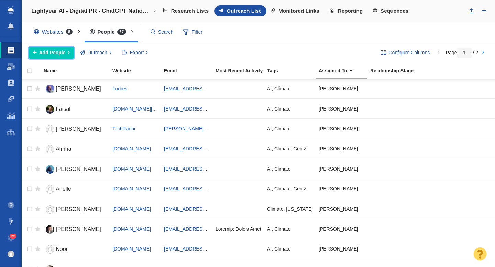
click at [58, 53] on span "Add People" at bounding box center [52, 52] width 26 height 7
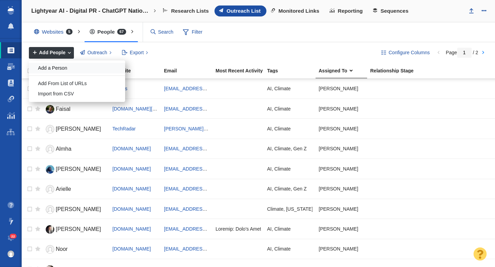
click at [53, 68] on div "Add a Person" at bounding box center [77, 68] width 96 height 11
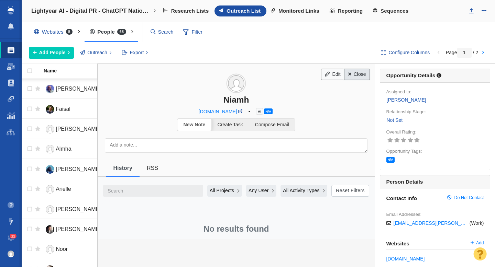
click at [354, 77] on link "Close" at bounding box center [357, 75] width 26 height 12
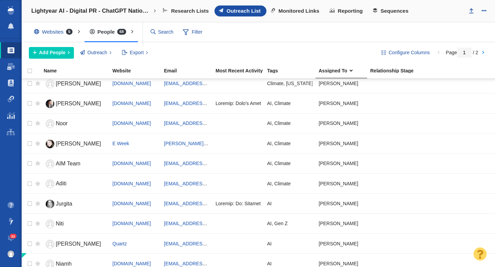
scroll to position [127, 0]
click at [48, 57] on button "Add People" at bounding box center [51, 53] width 45 height 12
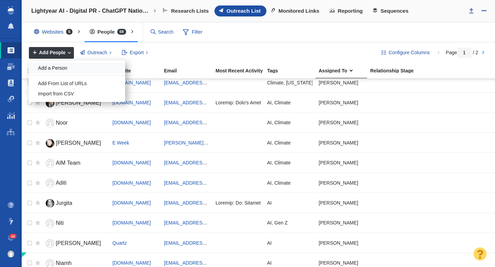
click at [61, 63] on div "Add a Person" at bounding box center [77, 68] width 96 height 11
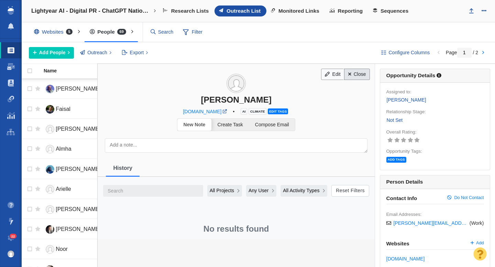
click at [361, 77] on link "Close" at bounding box center [357, 75] width 26 height 12
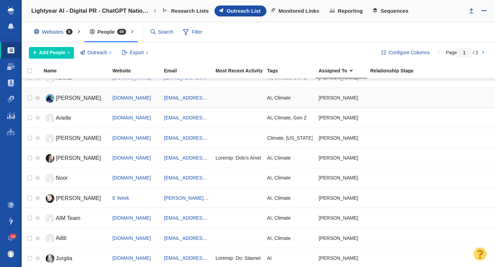
scroll to position [0, 0]
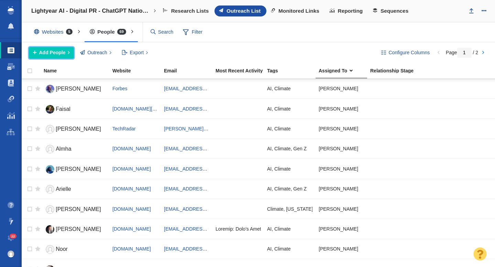
click at [61, 54] on span "Add People" at bounding box center [52, 52] width 26 height 7
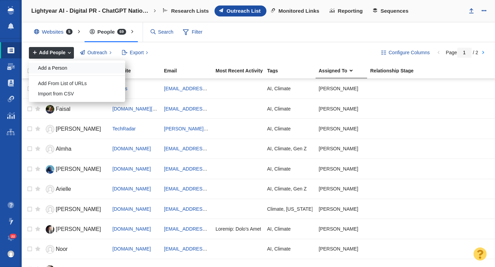
click at [61, 68] on div "Add a Person" at bounding box center [77, 68] width 96 height 11
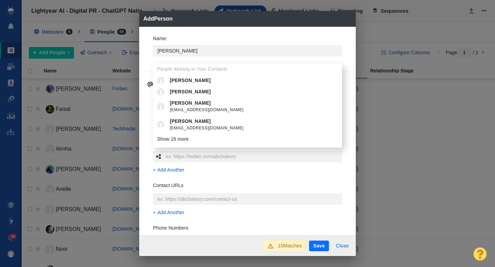
click at [150, 54] on div "Name : Caroline People Already in Your Contacts Caroline Caroline Caroline ccol…" at bounding box center [247, 48] width 200 height 37
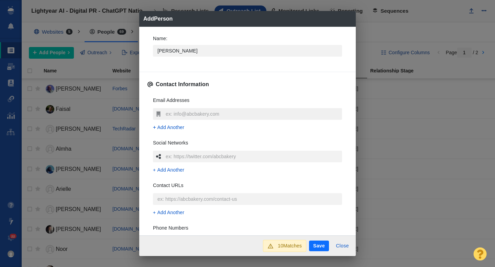
click at [175, 109] on input "text" at bounding box center [253, 114] width 178 height 12
click at [150, 103] on div "Email Addresses carolinercubbin@gmail.com Add Another Social Networks Add Anoth…" at bounding box center [247, 193] width 200 height 205
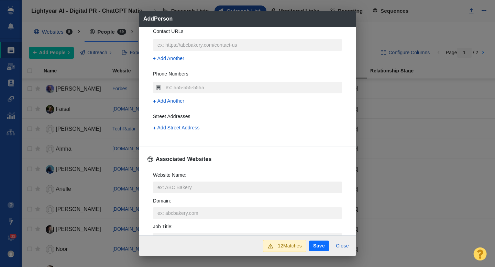
scroll to position [180, 0]
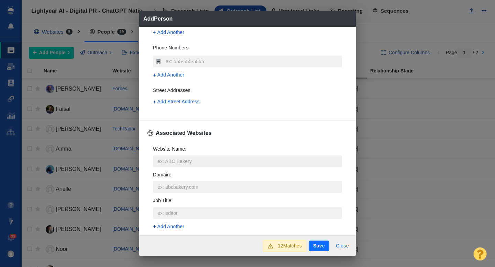
click at [171, 161] on input "Website Name :" at bounding box center [247, 162] width 189 height 12
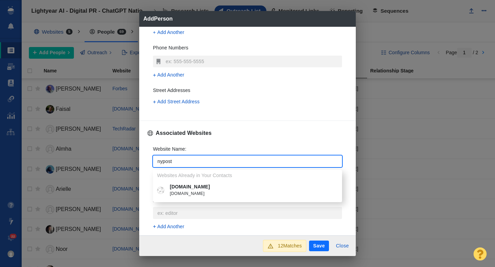
click at [187, 188] on p "[DOMAIN_NAME]" at bounding box center [252, 187] width 165 height 7
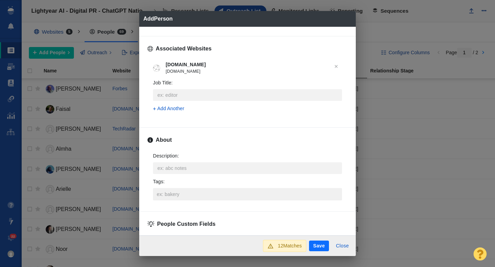
scroll to position [268, 0]
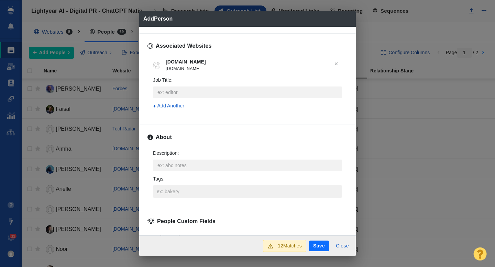
click at [170, 197] on input "Tags :" at bounding box center [247, 192] width 185 height 12
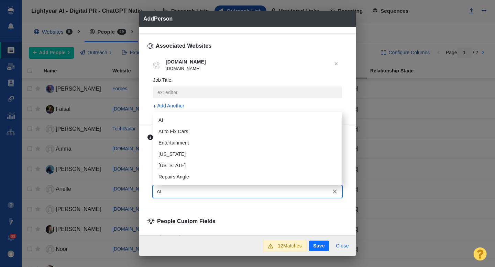
click at [167, 115] on li "AI" at bounding box center [247, 120] width 189 height 11
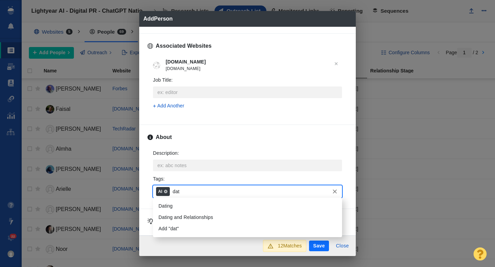
click at [172, 208] on li "Dating" at bounding box center [247, 206] width 189 height 11
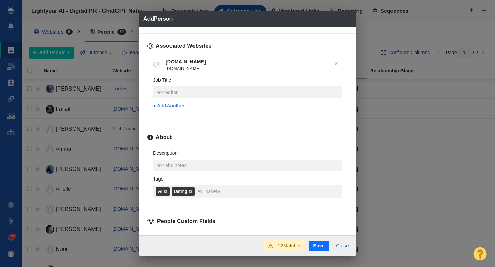
click at [315, 243] on button "Save" at bounding box center [319, 246] width 20 height 11
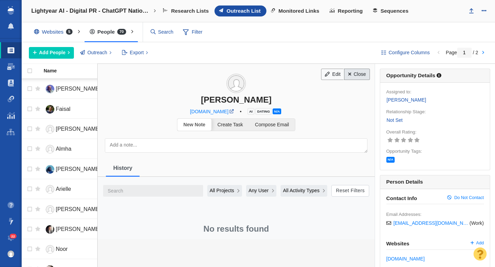
click at [357, 72] on link "Close" at bounding box center [357, 75] width 26 height 12
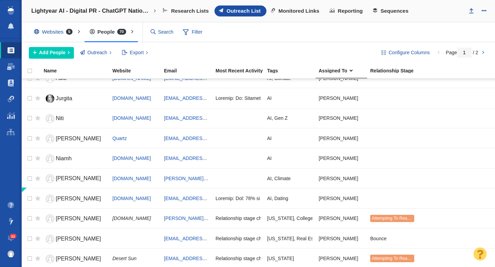
scroll to position [265, 0]
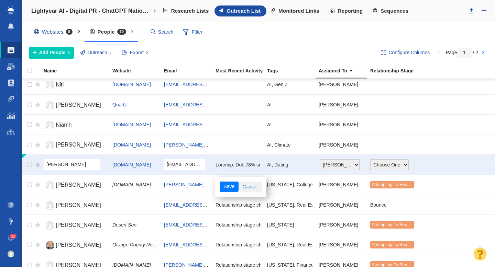
click at [250, 188] on link "Cancel" at bounding box center [250, 187] width 23 height 10
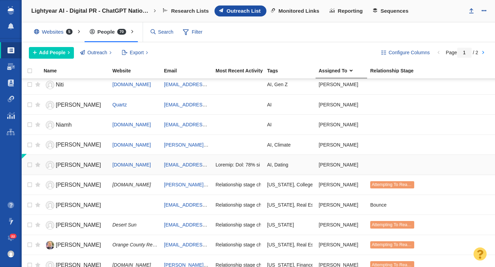
click at [68, 167] on span "[PERSON_NAME]" at bounding box center [78, 165] width 45 height 6
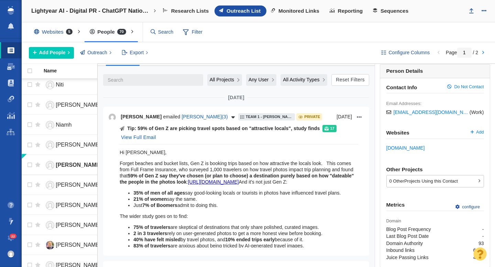
scroll to position [106, 0]
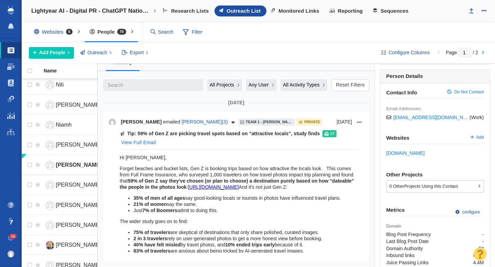
click at [143, 143] on button "View Full Email" at bounding box center [138, 143] width 43 height 11
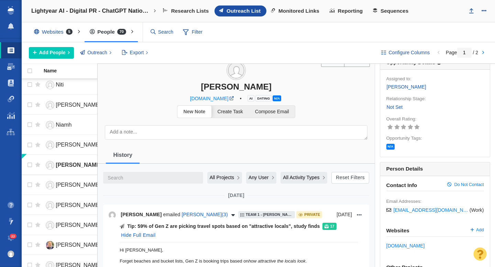
scroll to position [0, 0]
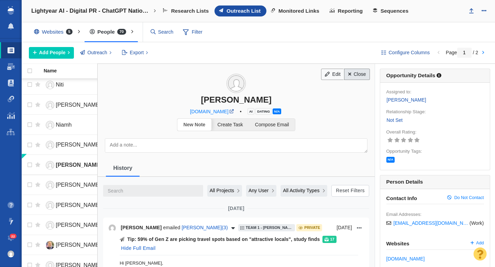
click at [358, 76] on link "Close" at bounding box center [357, 75] width 26 height 12
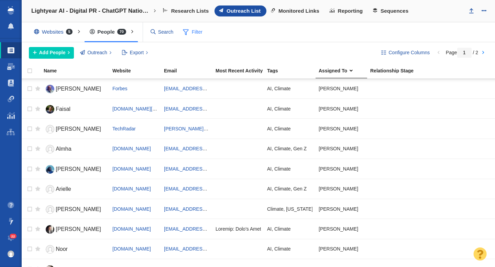
click at [195, 30] on span "Filter" at bounding box center [193, 32] width 28 height 13
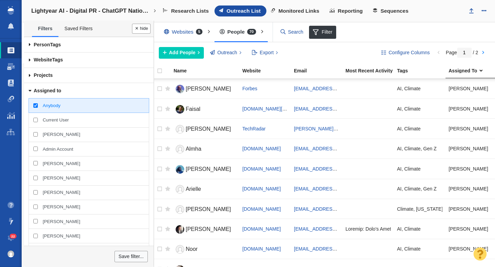
click at [36, 136] on input "[PERSON_NAME]" at bounding box center [35, 134] width 4 height 4
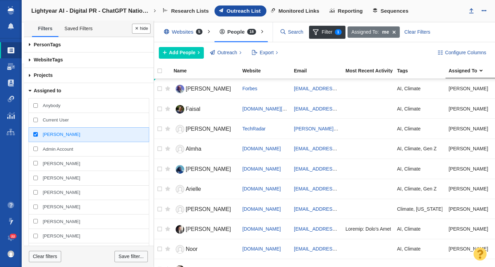
click at [142, 28] on button "Done" at bounding box center [141, 29] width 19 height 10
